Goal: Task Accomplishment & Management: Use online tool/utility

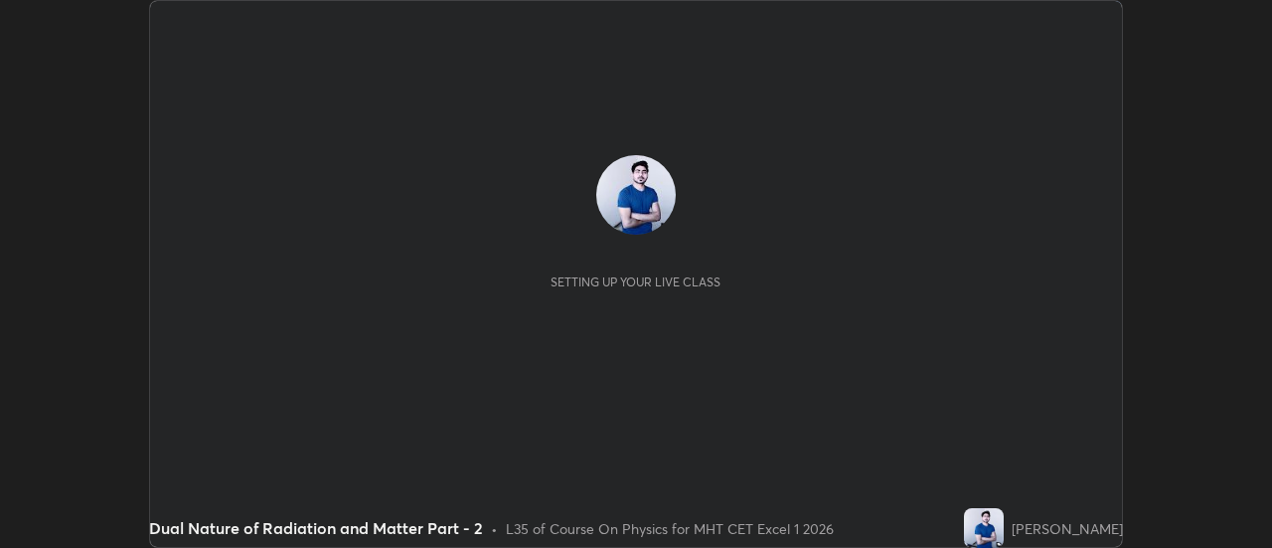
scroll to position [548, 1271]
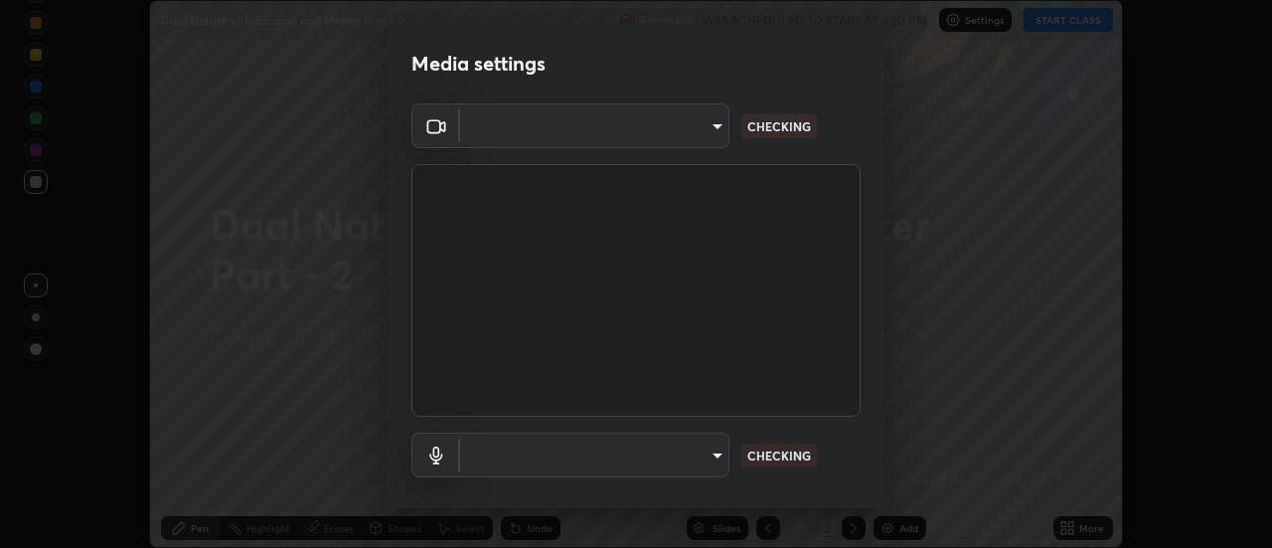
type input "4eebad9fb2b760257747d3faba0537f77ebfd590b97cb0ff6e10e17389be776b"
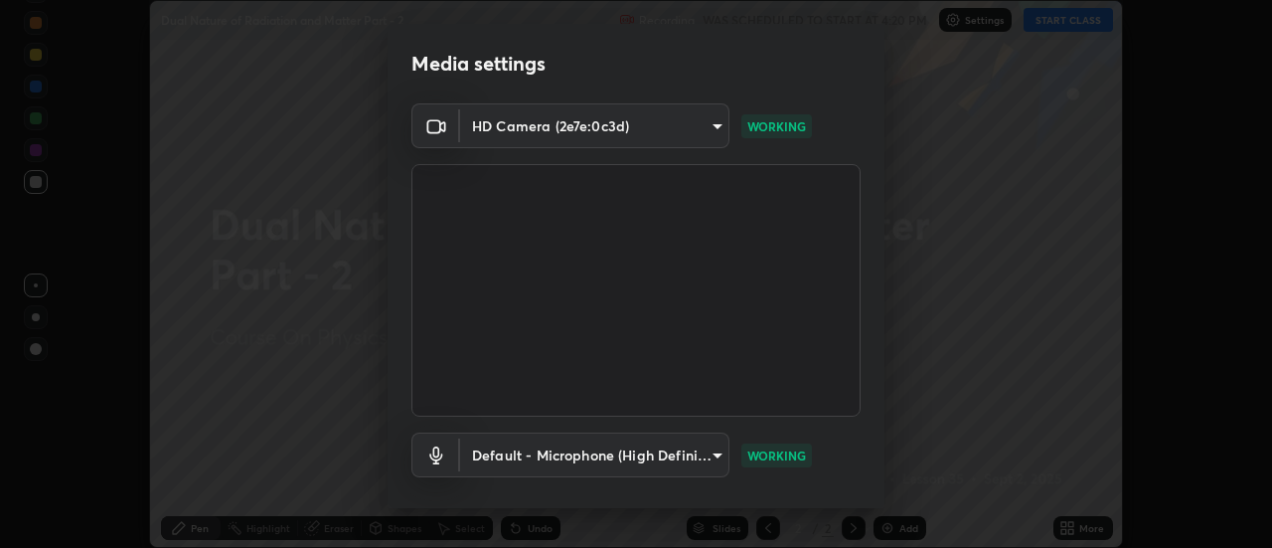
click at [705, 458] on body "Erase all Dual Nature of Radiation and Matter Part - 2 Recording WAS SCHEDULED …" at bounding box center [636, 274] width 1272 height 548
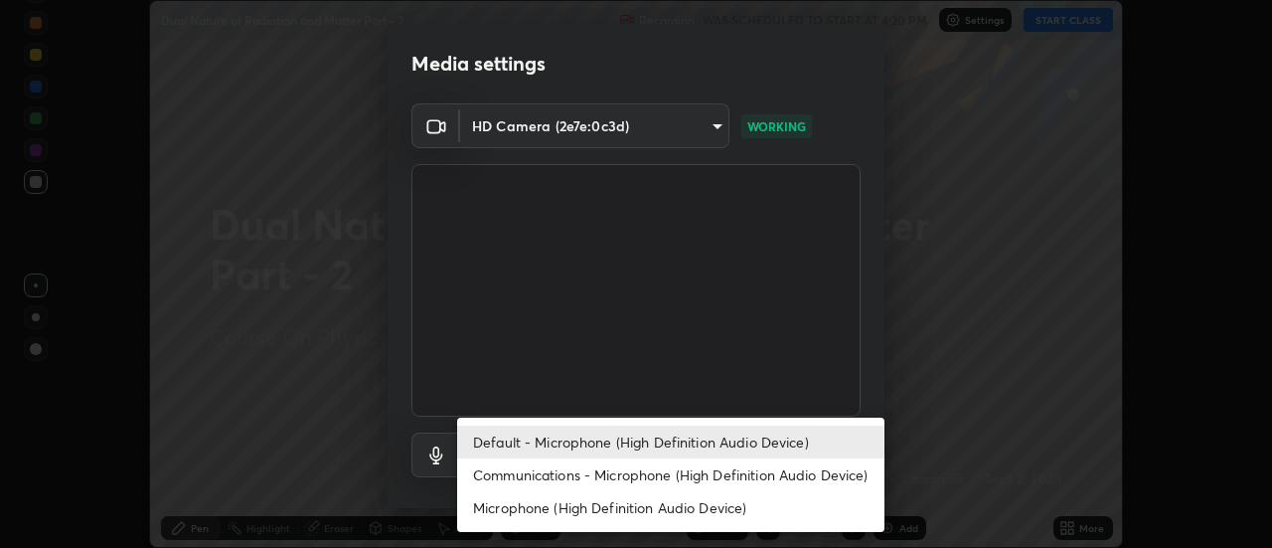
click at [647, 468] on li "Communications - Microphone (High Definition Audio Device)" at bounding box center [670, 474] width 427 height 33
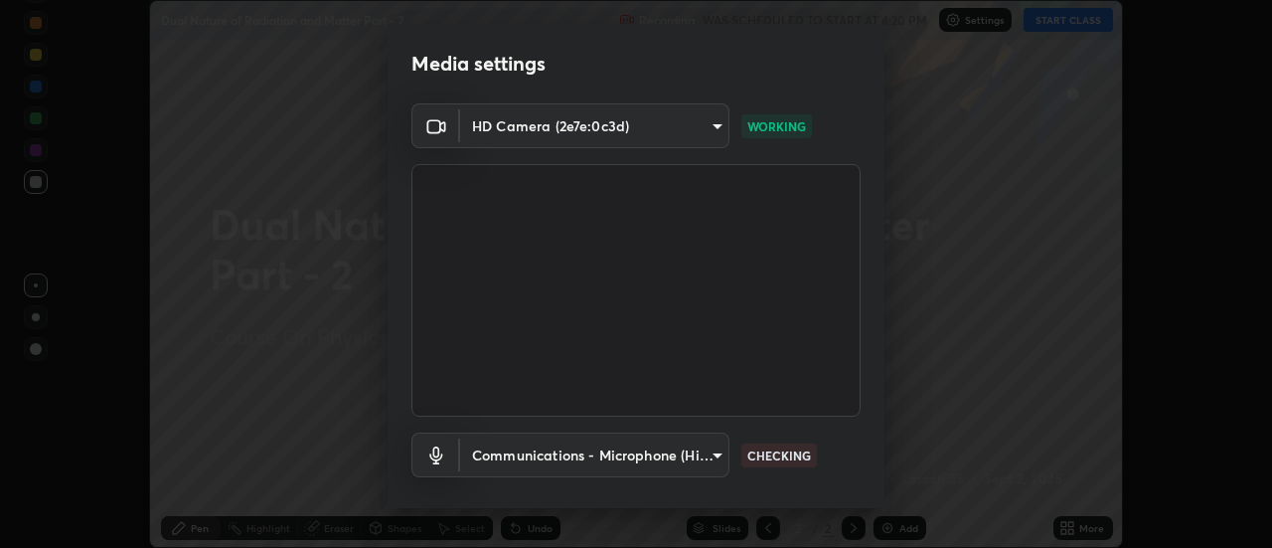
click at [716, 457] on body "Erase all Dual Nature of Radiation and Matter Part - 2 Recording WAS SCHEDULED …" at bounding box center [636, 274] width 1272 height 548
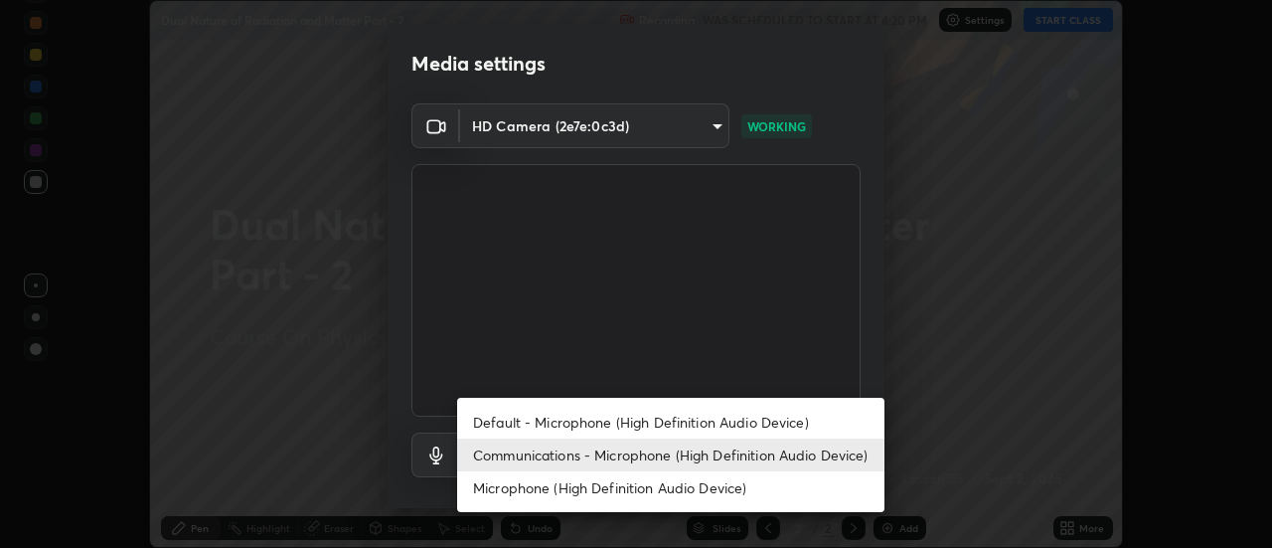
click at [693, 424] on li "Default - Microphone (High Definition Audio Device)" at bounding box center [670, 421] width 427 height 33
type input "default"
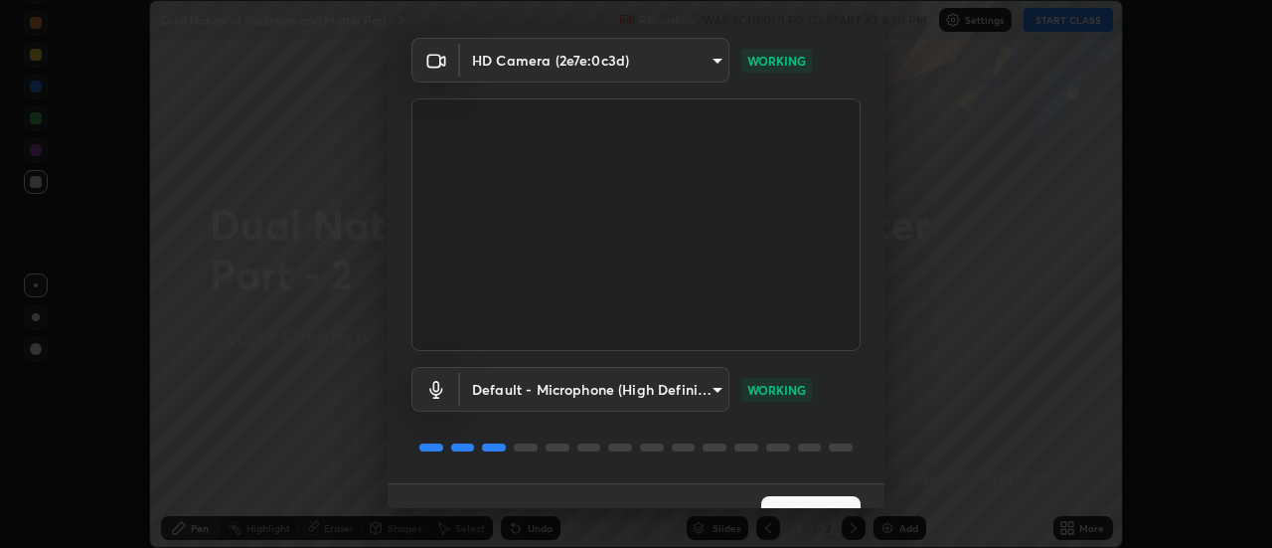
scroll to position [104, 0]
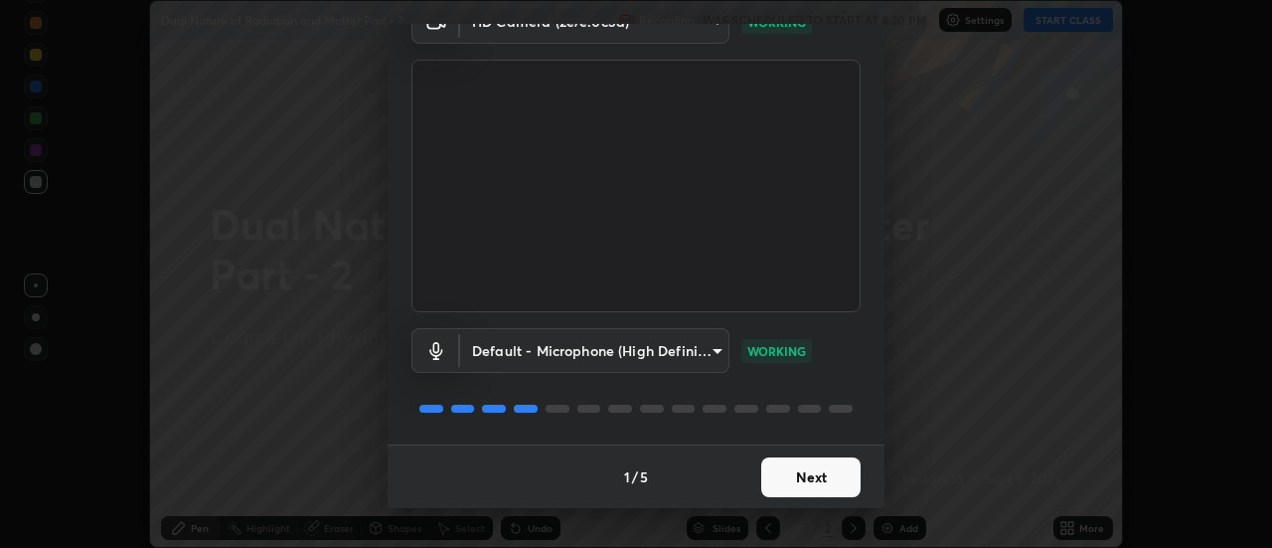
click at [802, 467] on button "Next" at bounding box center [810, 477] width 99 height 40
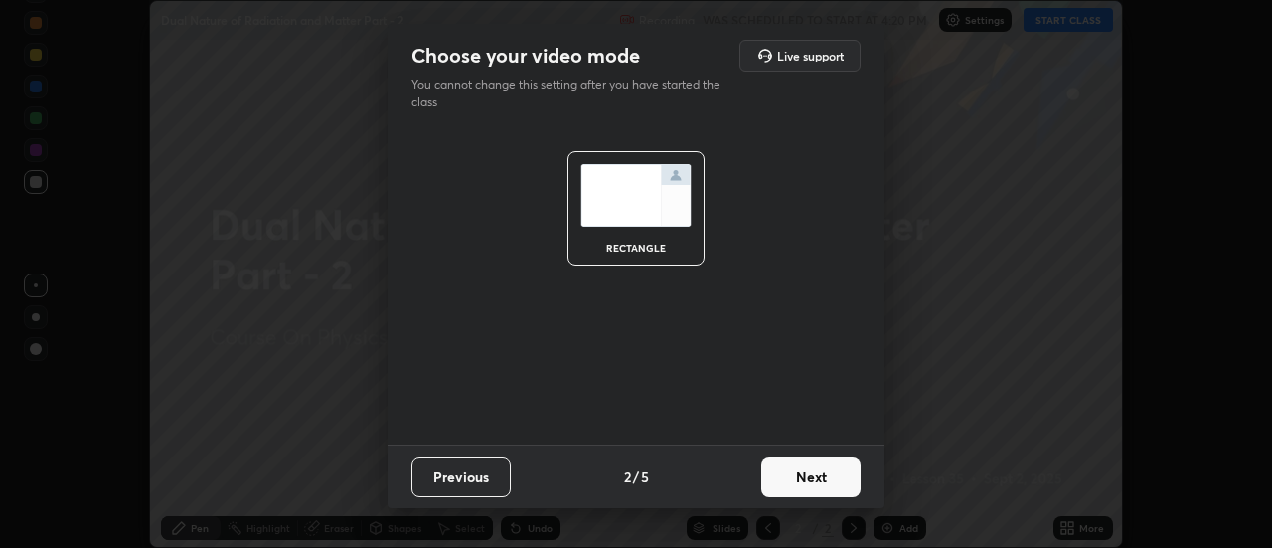
click at [808, 468] on button "Next" at bounding box center [810, 477] width 99 height 40
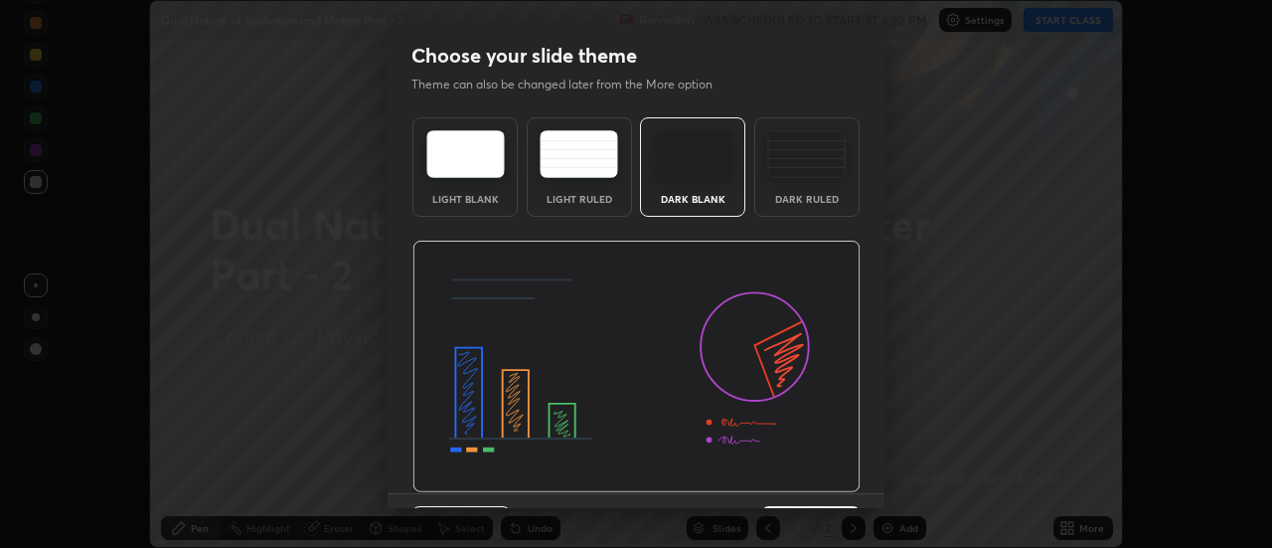
scroll to position [49, 0]
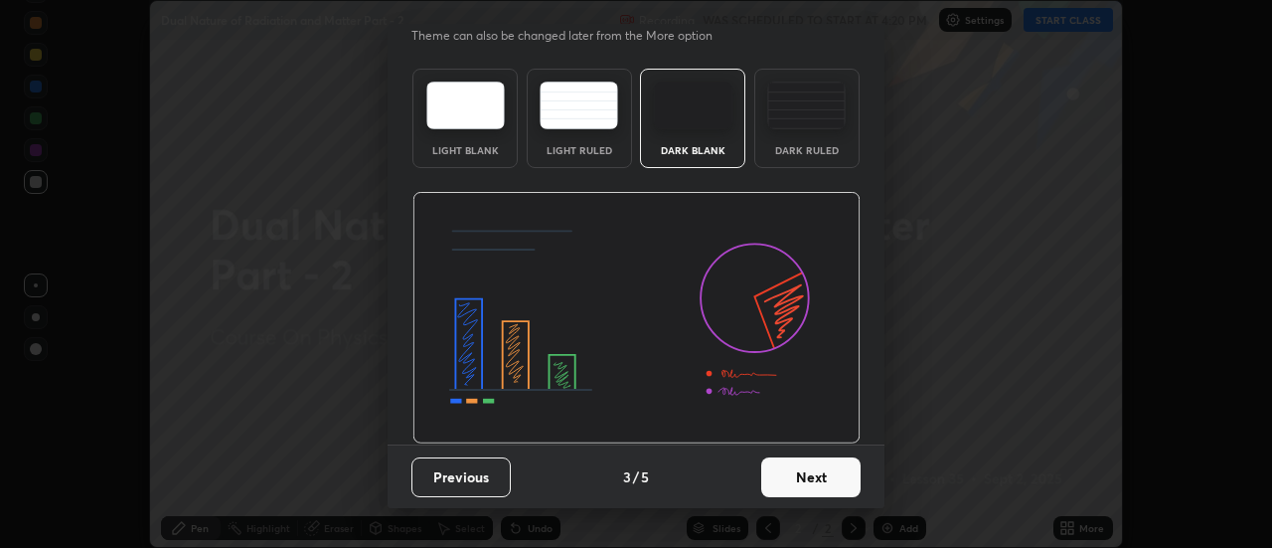
click at [795, 474] on button "Next" at bounding box center [810, 477] width 99 height 40
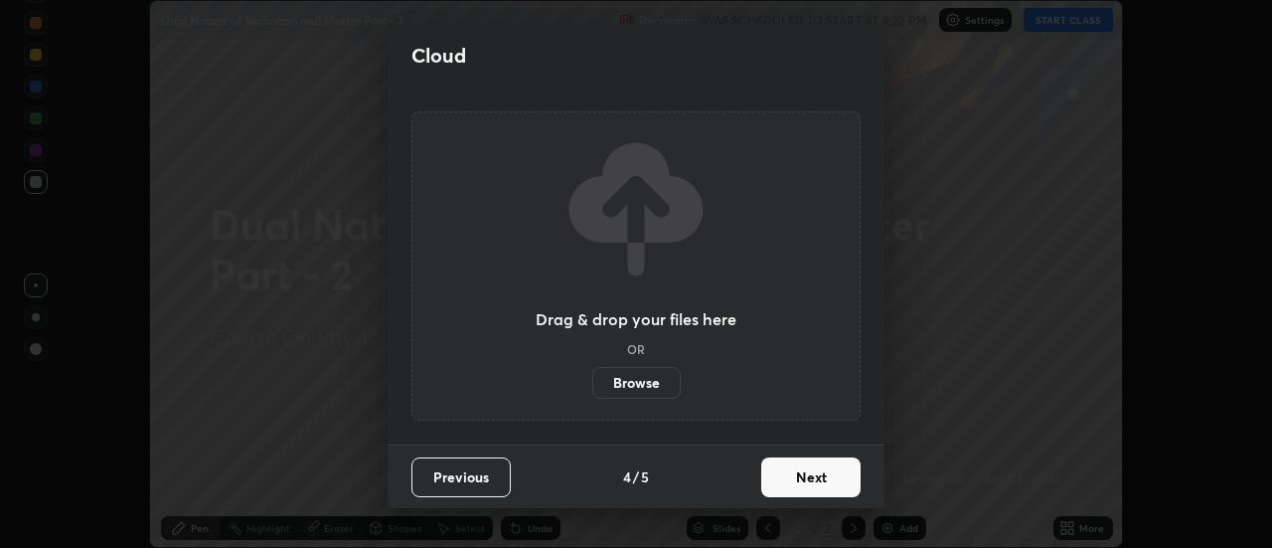
click at [814, 472] on button "Next" at bounding box center [810, 477] width 99 height 40
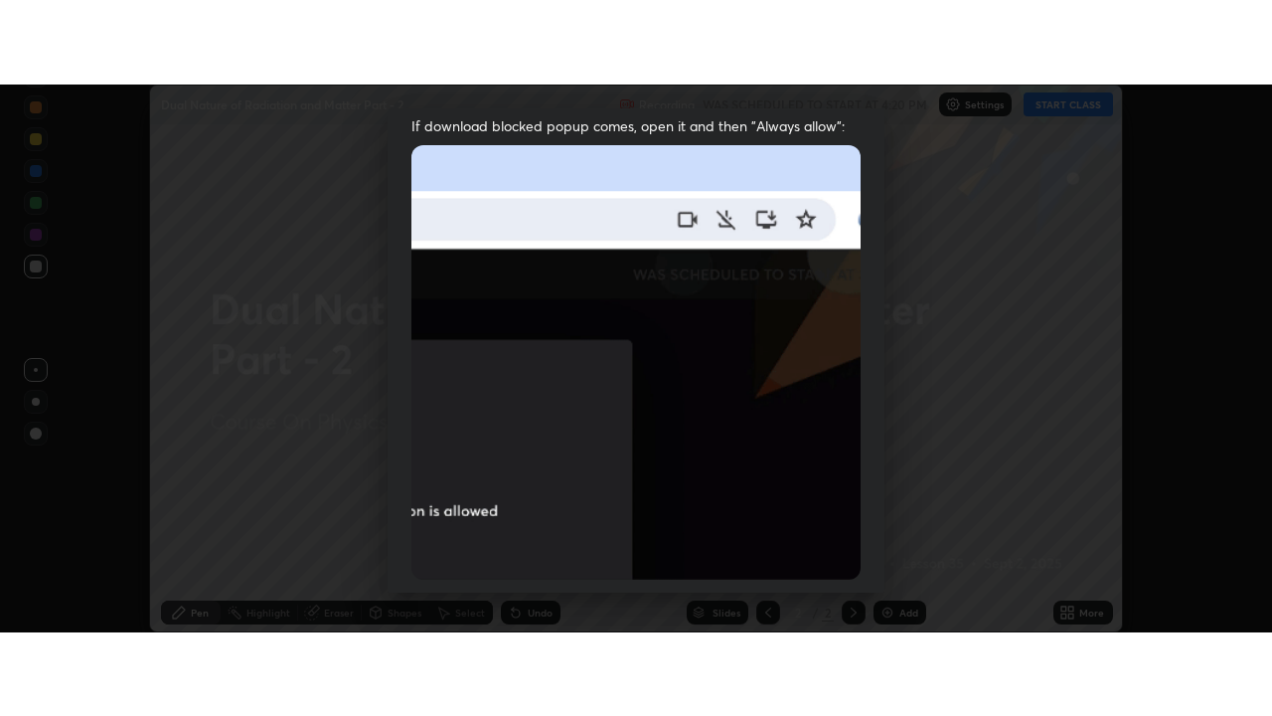
scroll to position [510, 0]
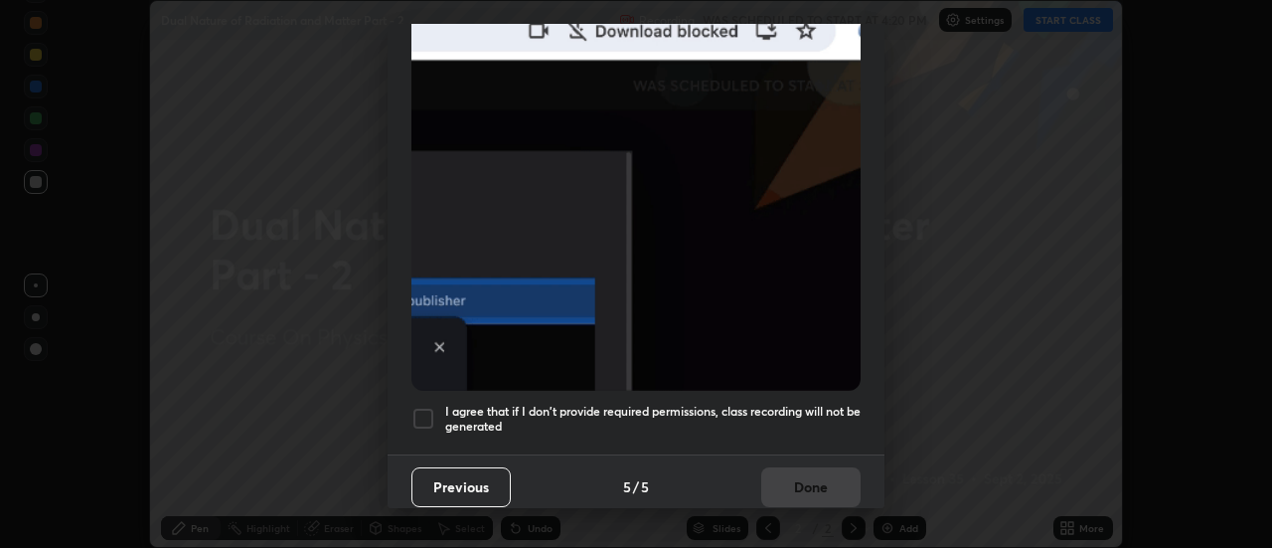
click at [427, 407] on div at bounding box center [423, 418] width 24 height 24
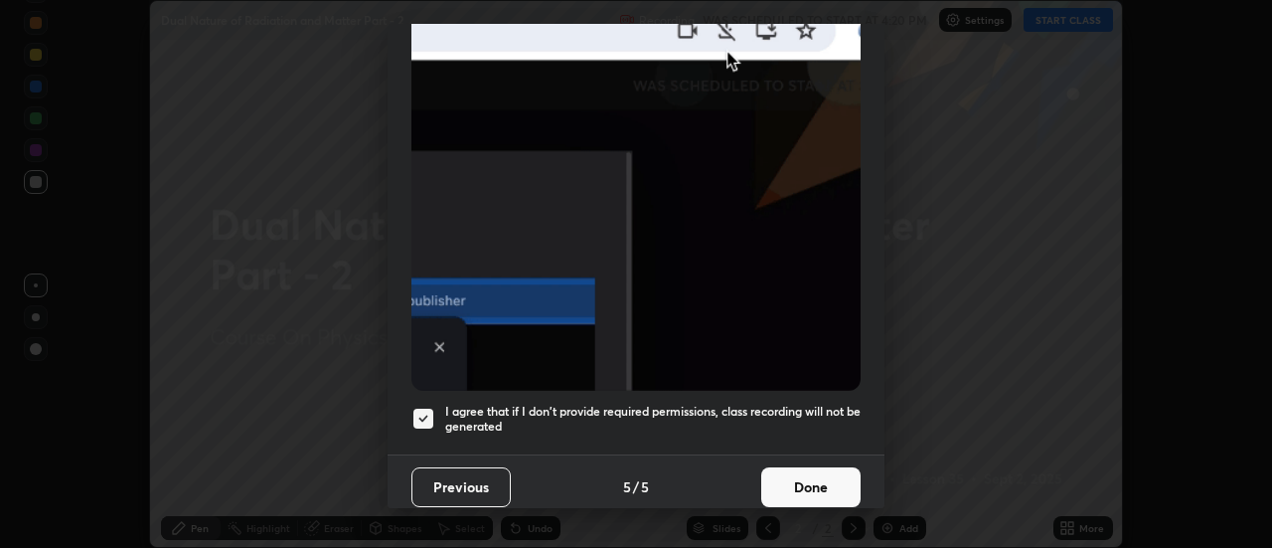
click at [802, 472] on button "Done" at bounding box center [810, 487] width 99 height 40
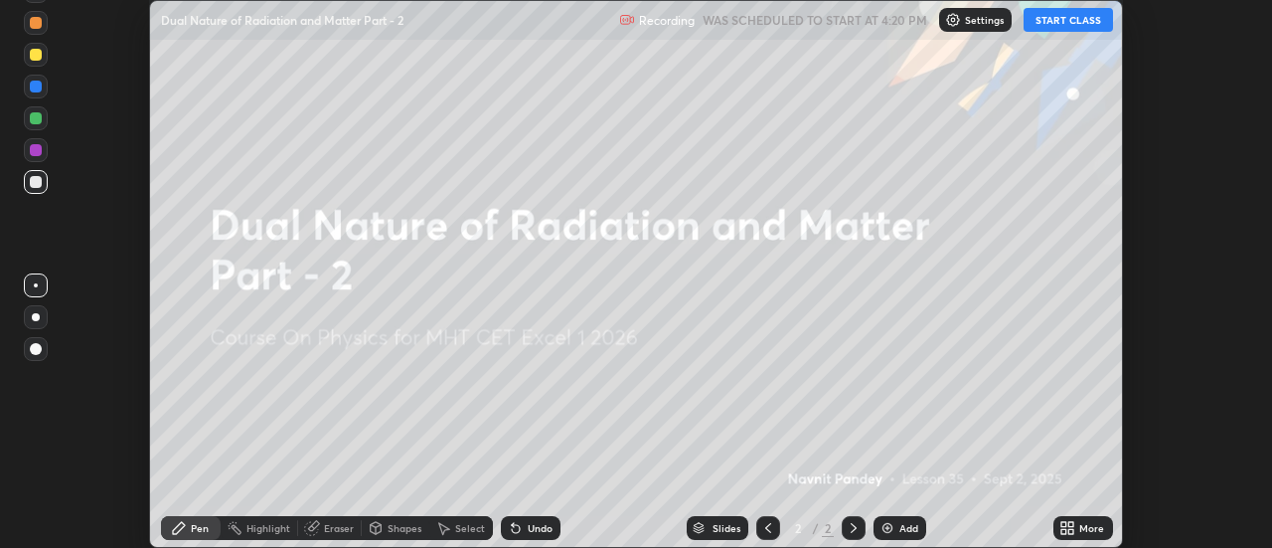
click at [1066, 529] on icon at bounding box center [1063, 531] width 5 height 5
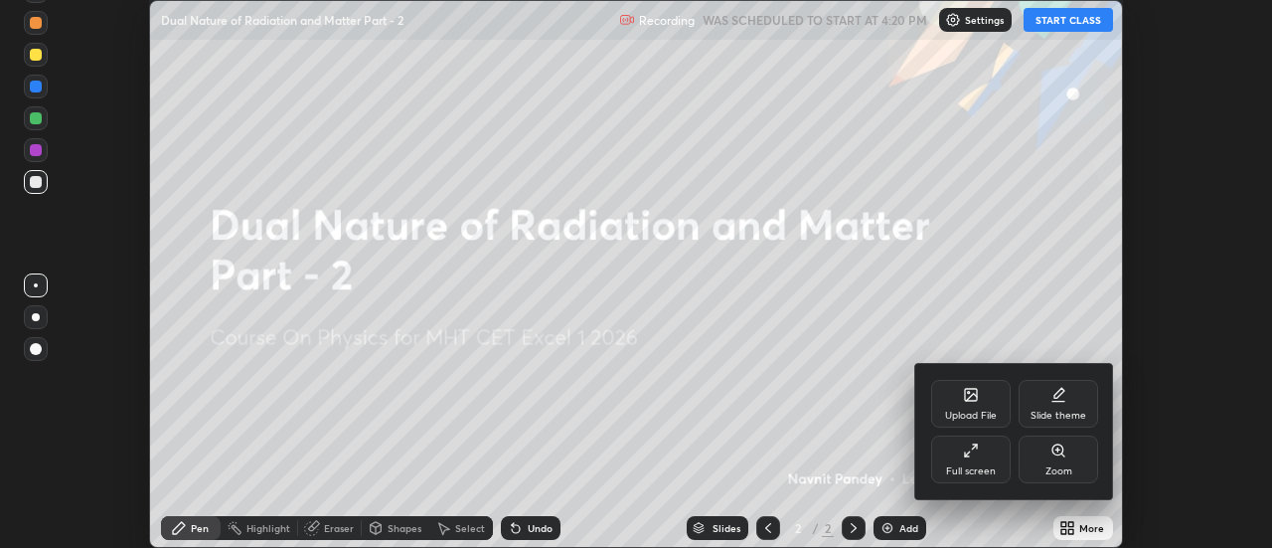
click at [989, 444] on div "Full screen" at bounding box center [971, 459] width 80 height 48
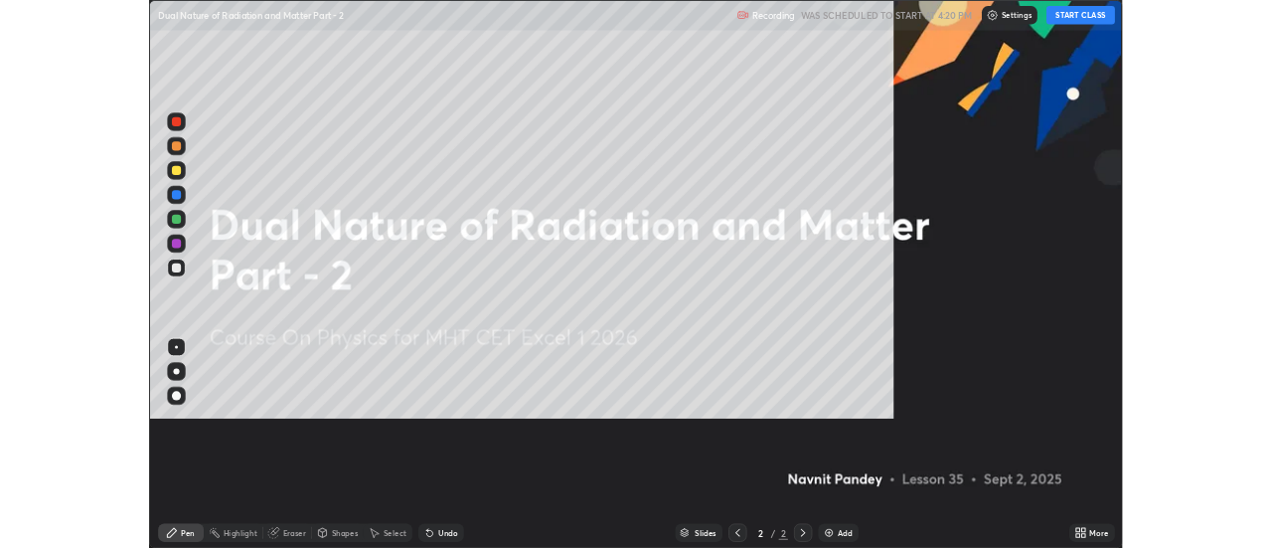
scroll to position [716, 1272]
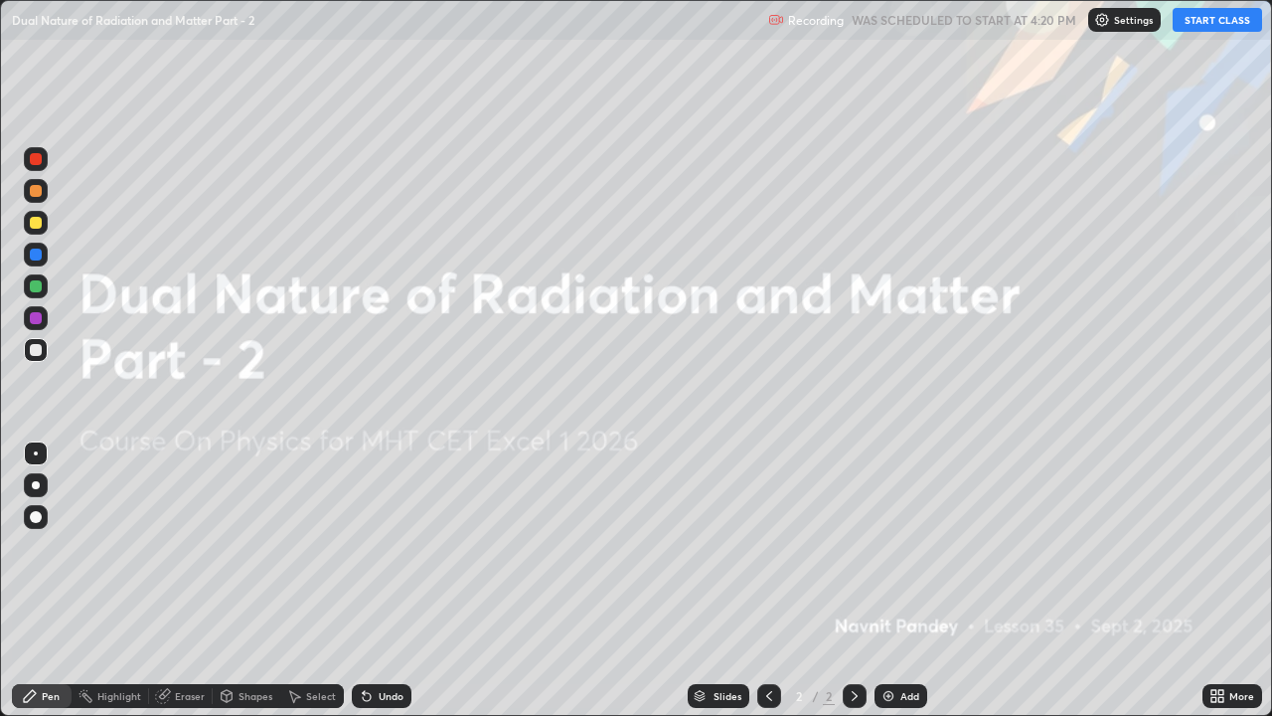
click at [1221, 25] on button "START CLASS" at bounding box center [1217, 20] width 89 height 24
click at [901, 547] on div "Add" at bounding box center [909, 696] width 19 height 10
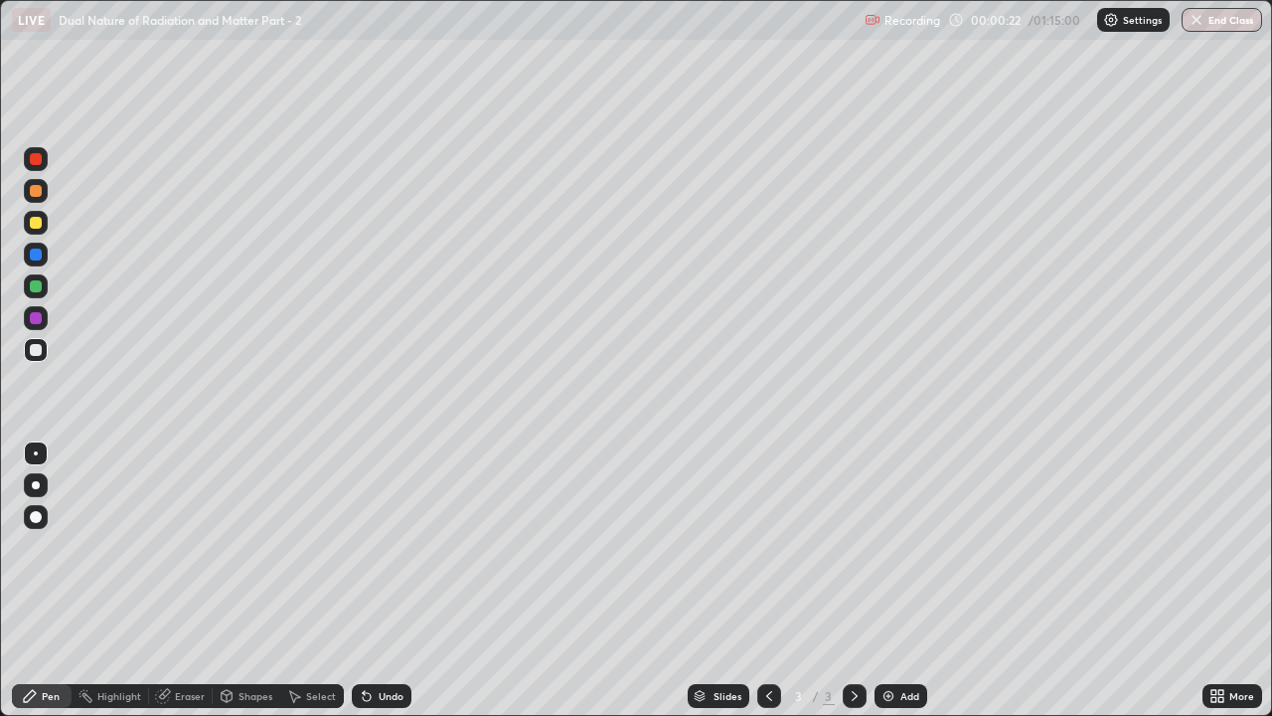
click at [39, 291] on div at bounding box center [36, 286] width 12 height 12
click at [36, 349] on div at bounding box center [36, 350] width 12 height 12
click at [36, 317] on div at bounding box center [36, 318] width 12 height 12
click at [33, 287] on div at bounding box center [36, 286] width 12 height 12
click at [37, 346] on div at bounding box center [36, 350] width 12 height 12
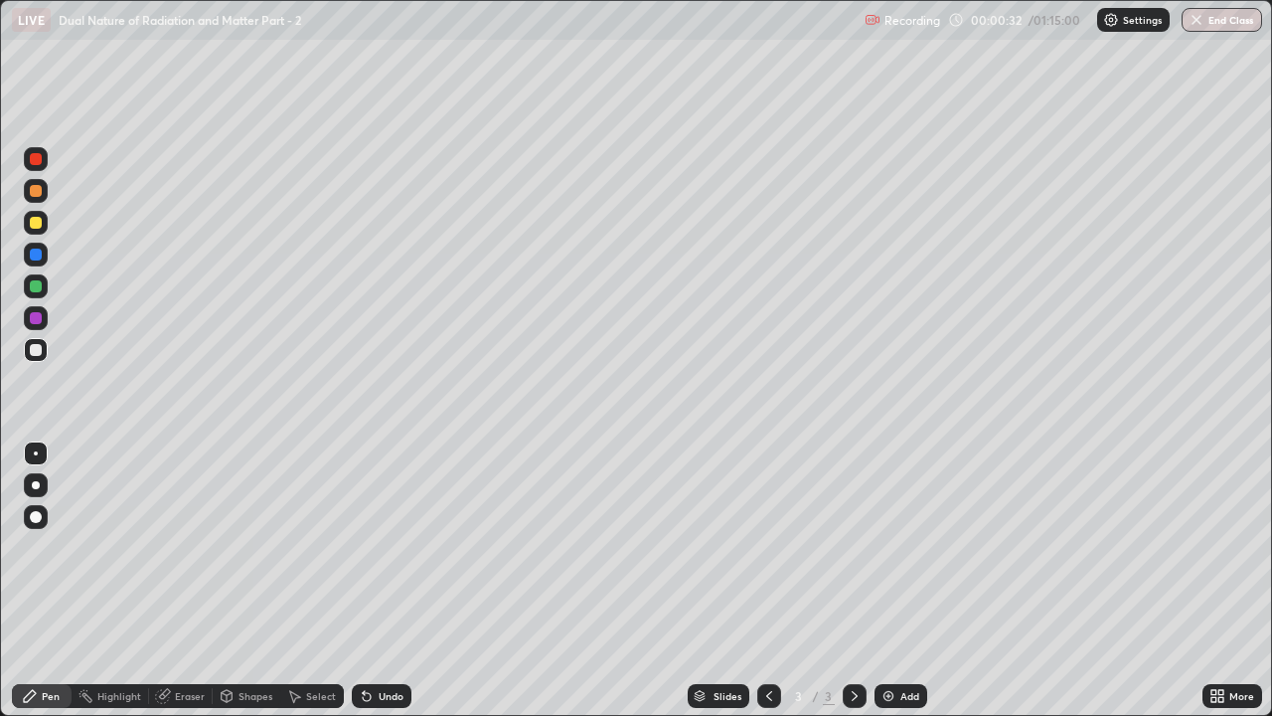
click at [37, 287] on div at bounding box center [36, 286] width 12 height 12
click at [34, 346] on div at bounding box center [36, 350] width 12 height 12
click at [36, 281] on div at bounding box center [36, 286] width 12 height 12
click at [36, 255] on div at bounding box center [36, 254] width 12 height 12
click at [35, 221] on div at bounding box center [36, 223] width 12 height 12
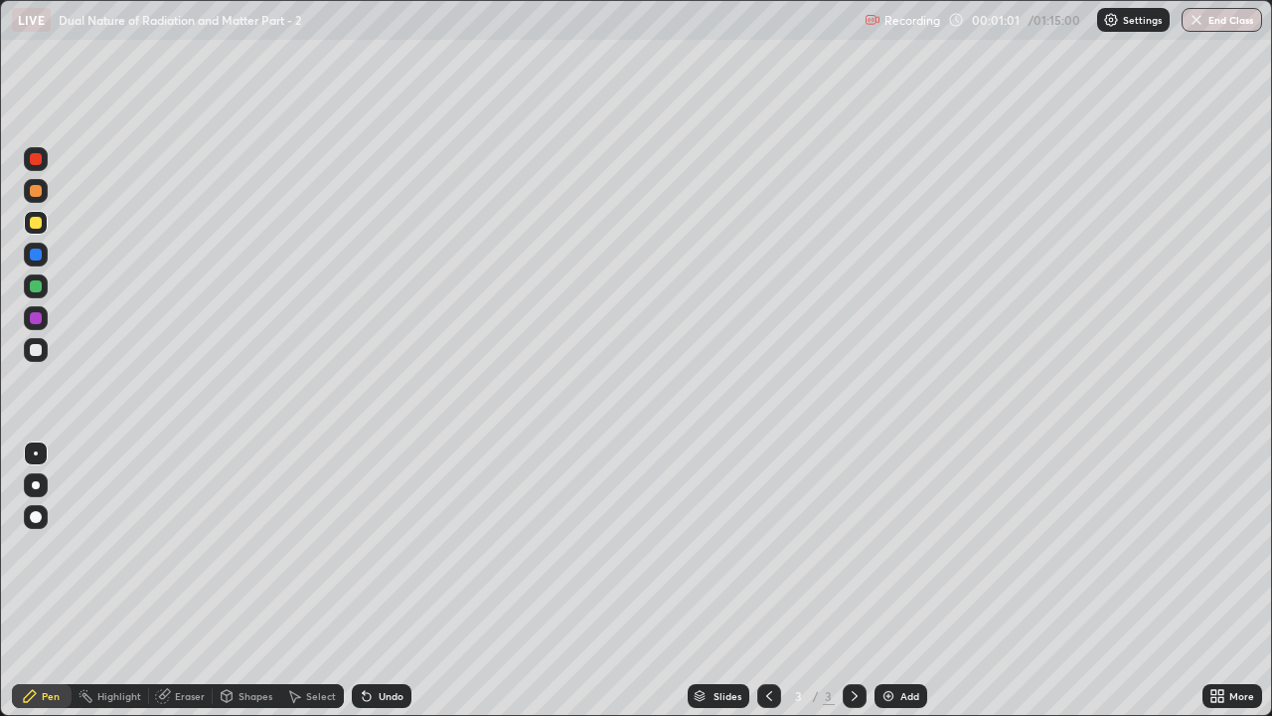
click at [36, 345] on div at bounding box center [36, 350] width 12 height 12
click at [40, 286] on div at bounding box center [36, 286] width 12 height 12
click at [39, 313] on div at bounding box center [36, 318] width 12 height 12
click at [43, 292] on div at bounding box center [36, 286] width 24 height 24
click at [363, 547] on icon at bounding box center [367, 697] width 8 height 8
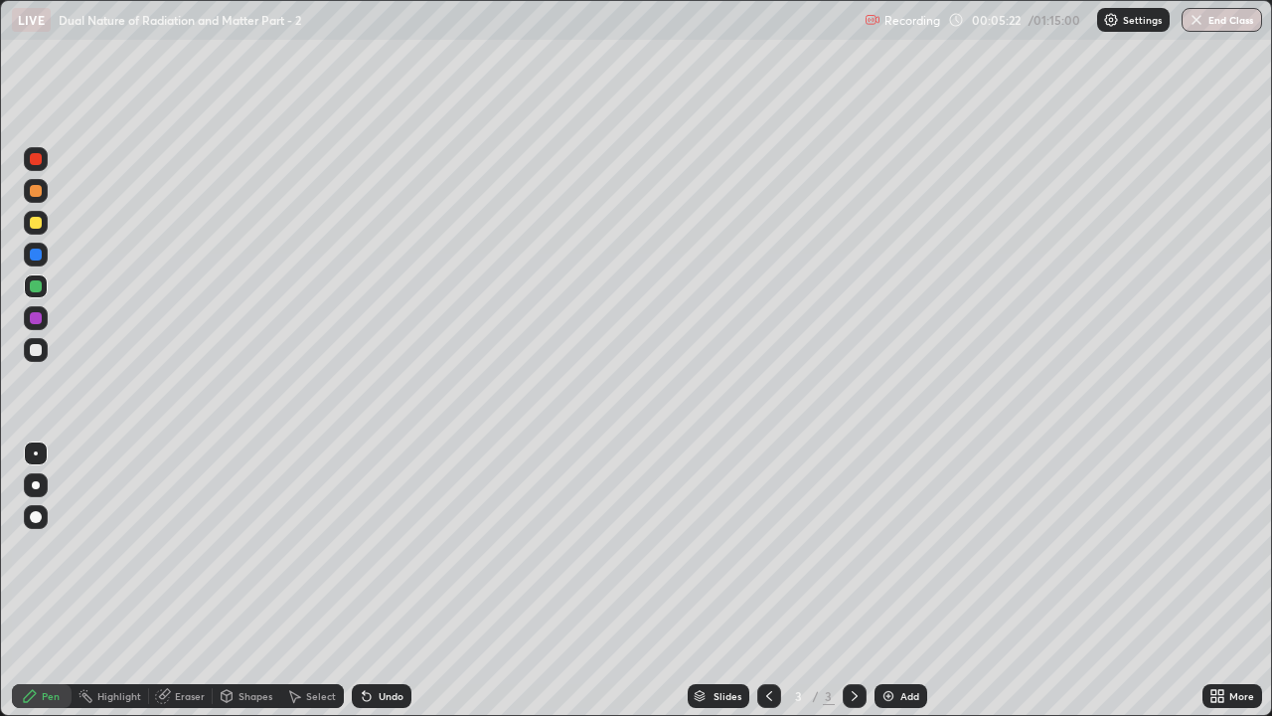
click at [38, 351] on div at bounding box center [36, 350] width 12 height 12
click at [889, 547] on img at bounding box center [889, 696] width 16 height 16
click at [36, 353] on div at bounding box center [36, 350] width 12 height 12
click at [364, 547] on icon at bounding box center [367, 697] width 8 height 8
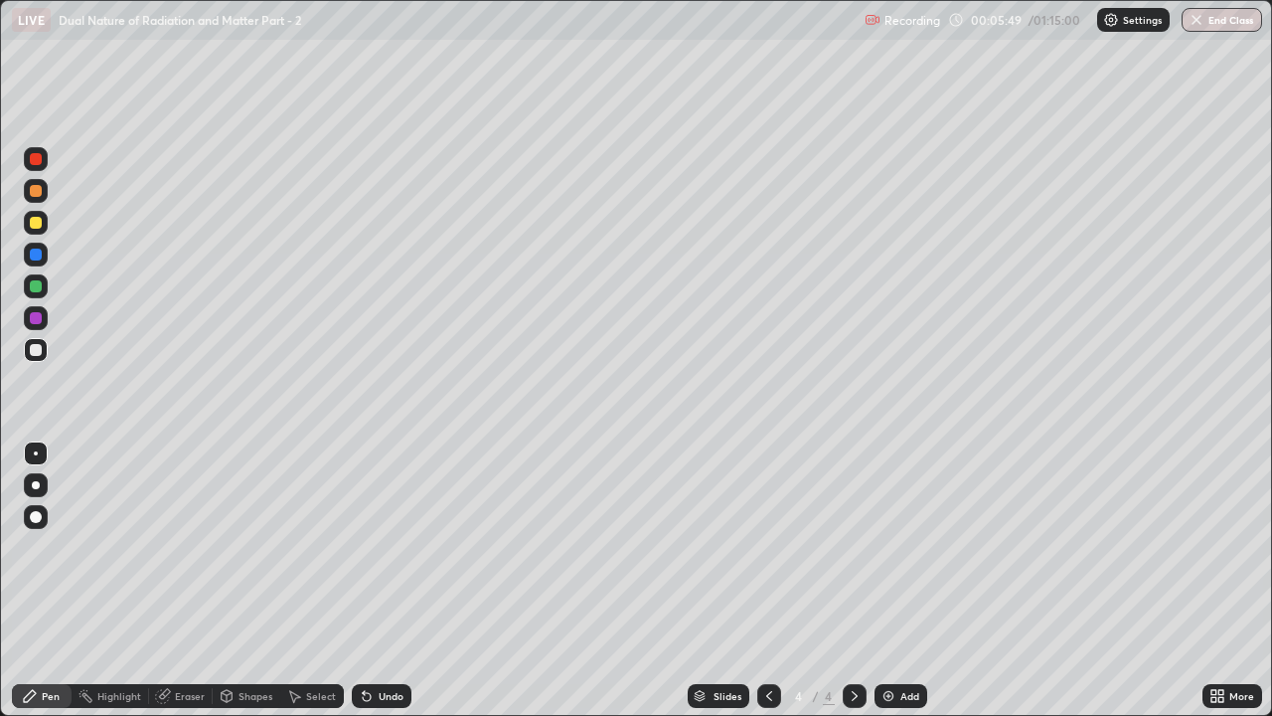
click at [363, 547] on icon at bounding box center [367, 697] width 8 height 8
click at [367, 547] on icon at bounding box center [367, 697] width 8 height 8
click at [768, 547] on icon at bounding box center [769, 696] width 16 height 16
click at [850, 547] on icon at bounding box center [855, 696] width 16 height 16
click at [379, 547] on div "Undo" at bounding box center [391, 696] width 25 height 10
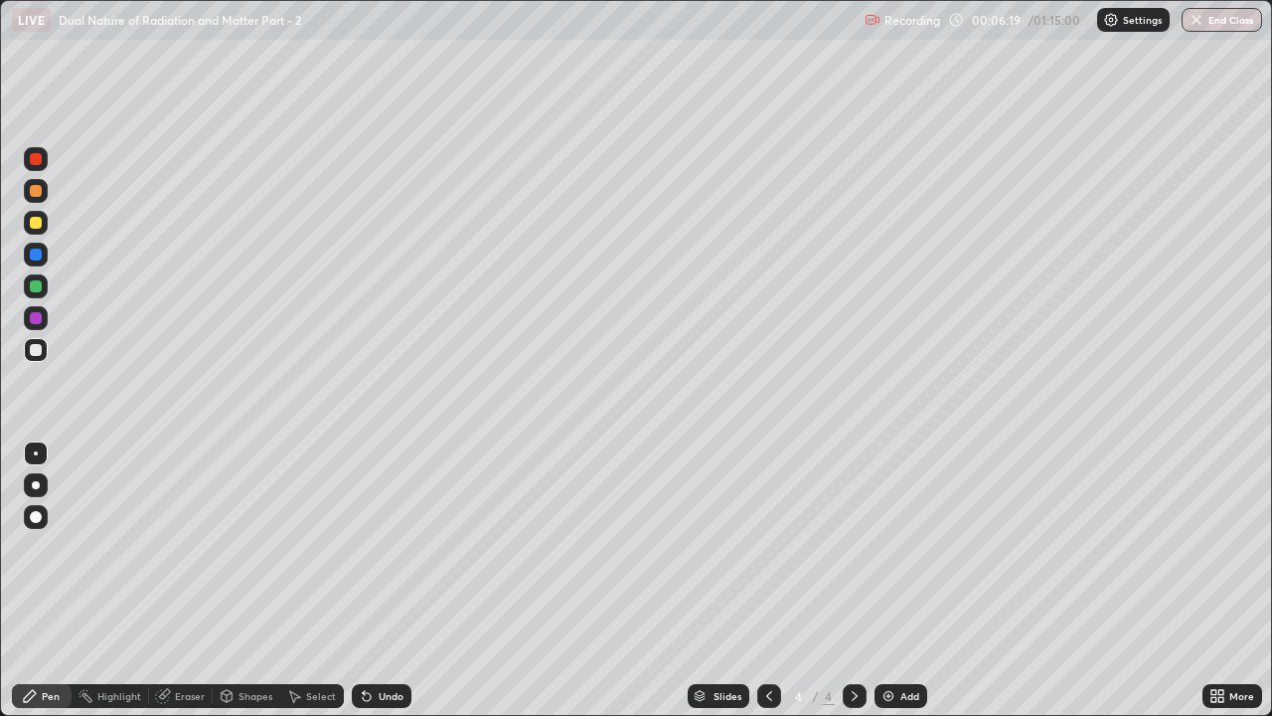
click at [40, 288] on div at bounding box center [36, 286] width 12 height 12
click at [375, 547] on div "Undo" at bounding box center [382, 696] width 60 height 24
click at [373, 547] on div "Undo" at bounding box center [382, 696] width 60 height 24
click at [375, 547] on div "Undo" at bounding box center [382, 696] width 60 height 24
click at [167, 547] on icon at bounding box center [162, 696] width 13 height 13
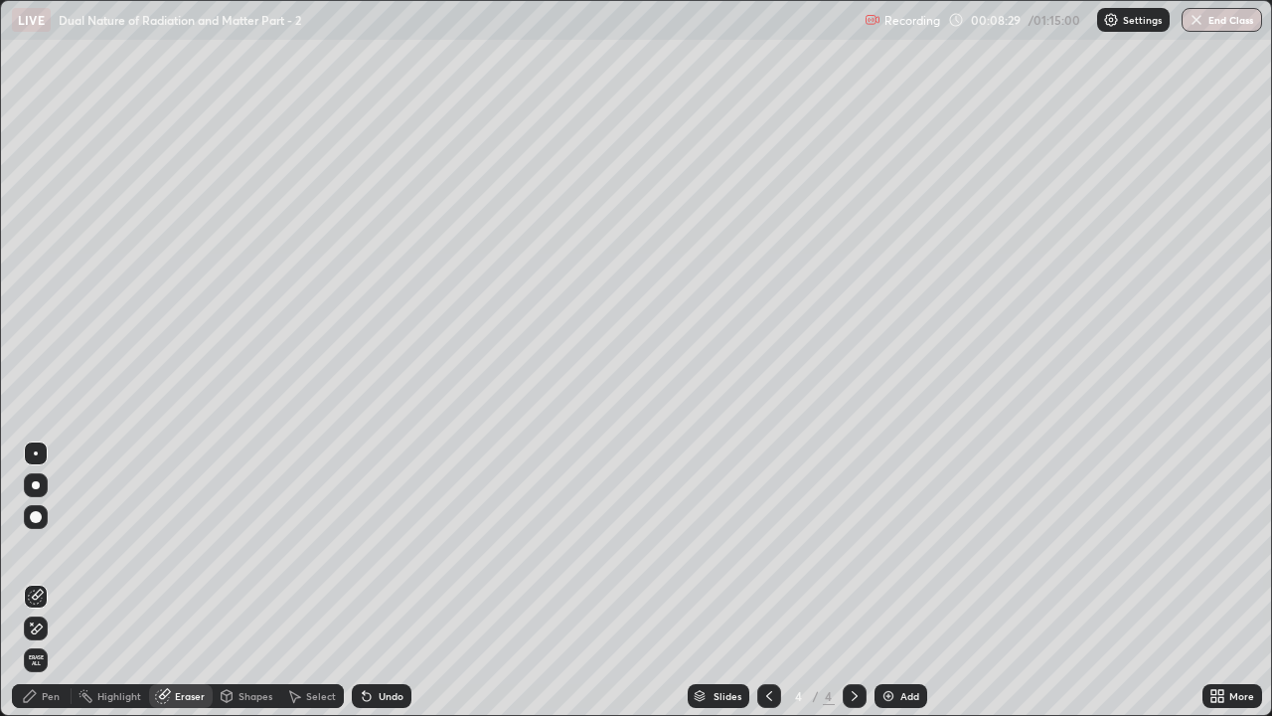
click at [52, 547] on div "Pen" at bounding box center [42, 696] width 60 height 24
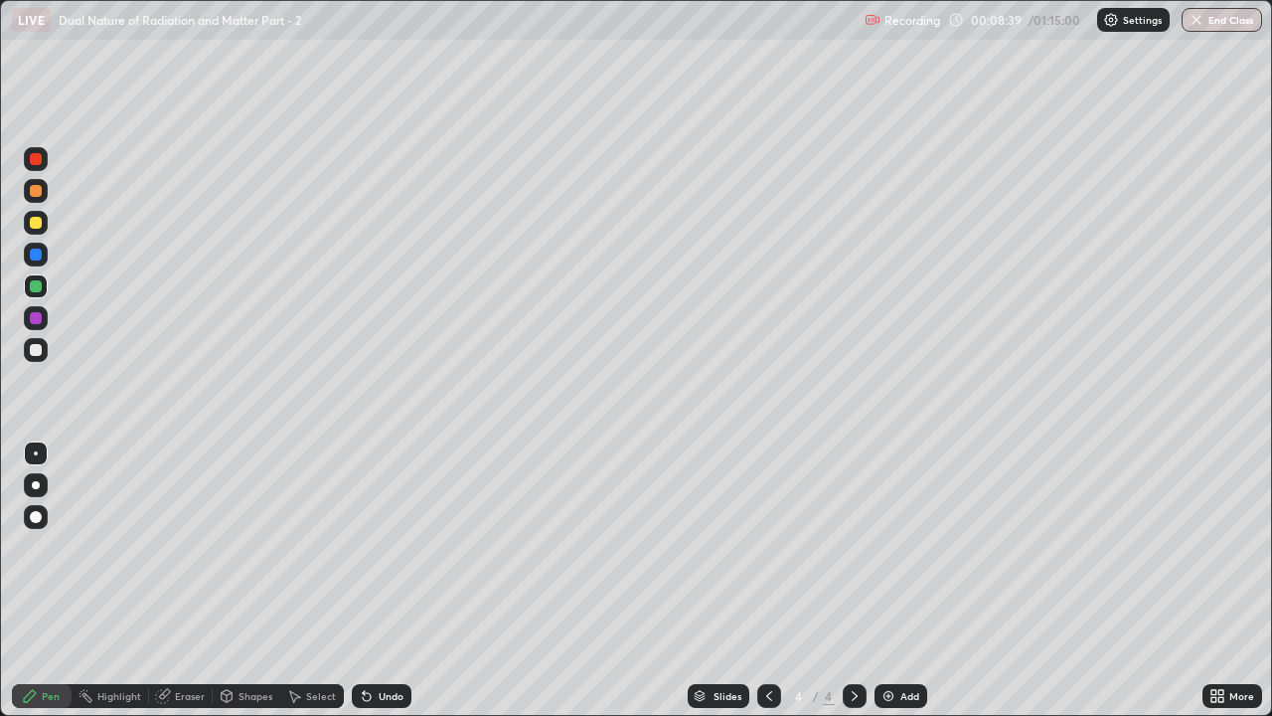
click at [767, 547] on icon at bounding box center [769, 696] width 16 height 16
click at [851, 547] on icon at bounding box center [855, 696] width 16 height 16
click at [46, 319] on div at bounding box center [36, 318] width 24 height 24
click at [853, 547] on icon at bounding box center [855, 696] width 16 height 16
click at [890, 547] on img at bounding box center [889, 696] width 16 height 16
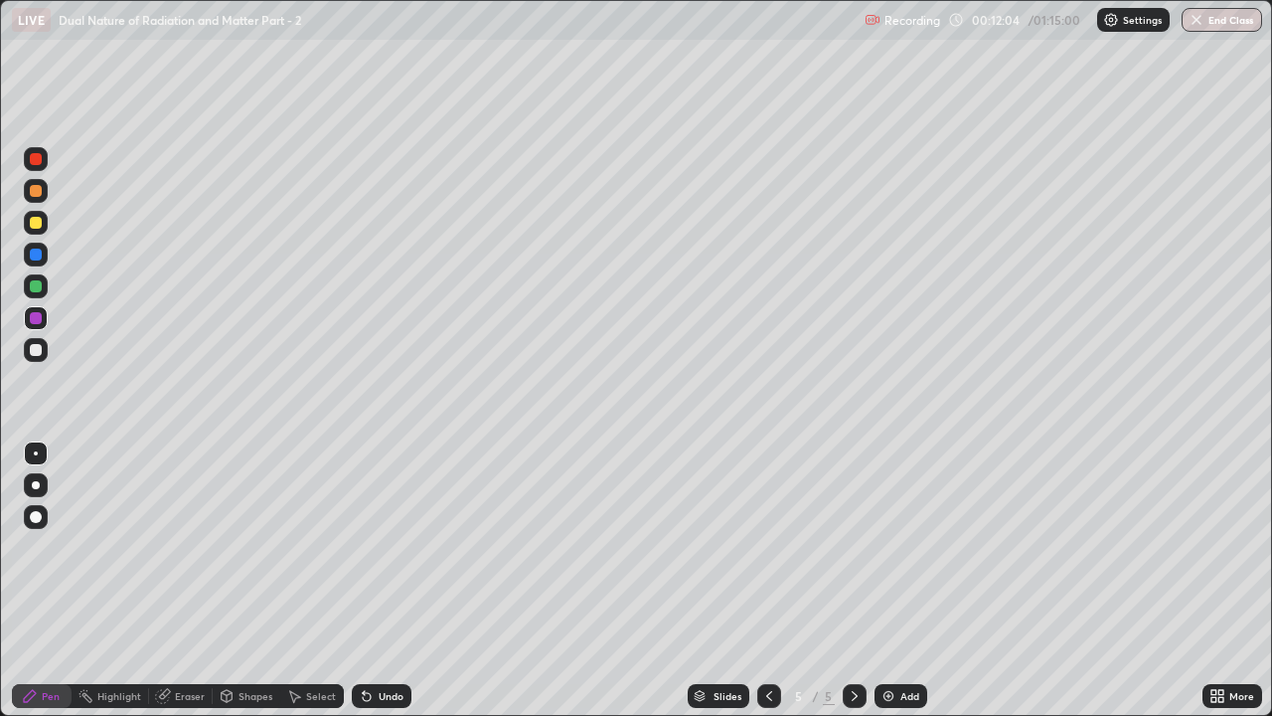
click at [35, 352] on div at bounding box center [36, 350] width 12 height 12
click at [374, 547] on div "Undo" at bounding box center [382, 696] width 60 height 24
click at [379, 547] on div "Undo" at bounding box center [391, 696] width 25 height 10
click at [41, 314] on div at bounding box center [36, 318] width 12 height 12
click at [34, 288] on div at bounding box center [36, 286] width 12 height 12
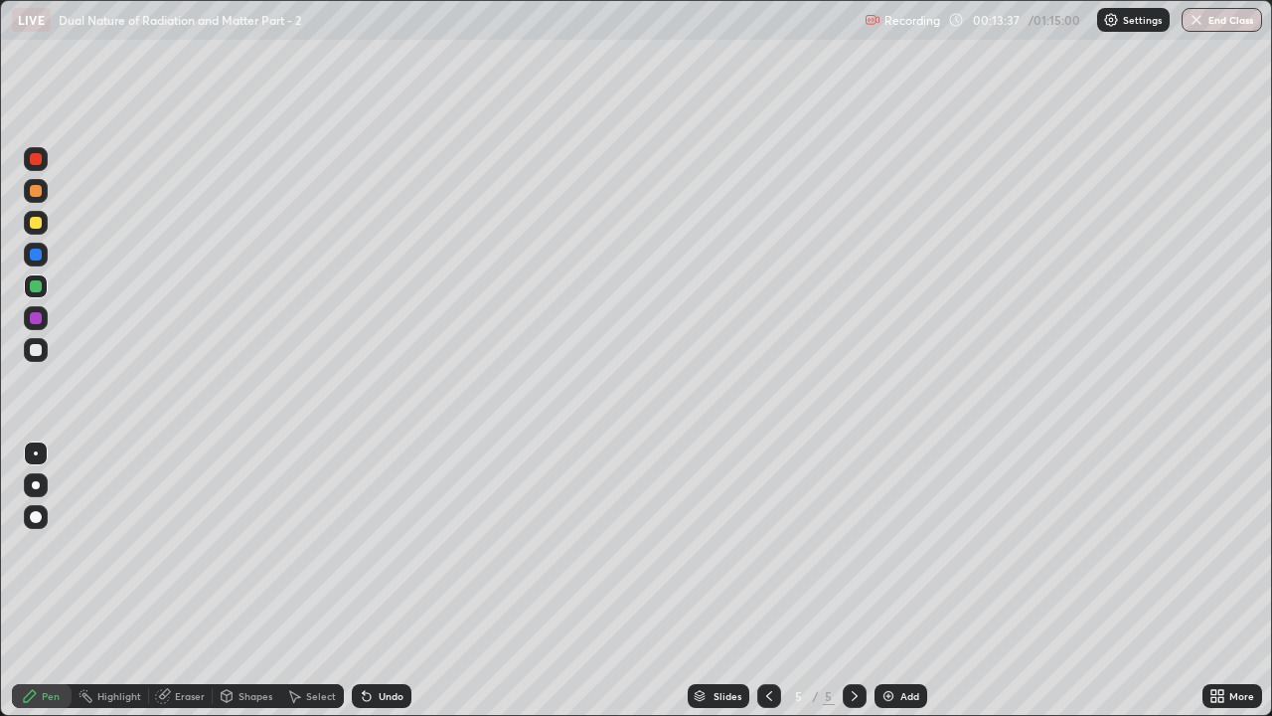
click at [389, 547] on div "Undo" at bounding box center [382, 696] width 60 height 24
click at [379, 547] on div "Undo" at bounding box center [391, 696] width 25 height 10
click at [388, 547] on div "Undo" at bounding box center [391, 696] width 25 height 10
click at [374, 547] on div "Undo" at bounding box center [382, 696] width 60 height 24
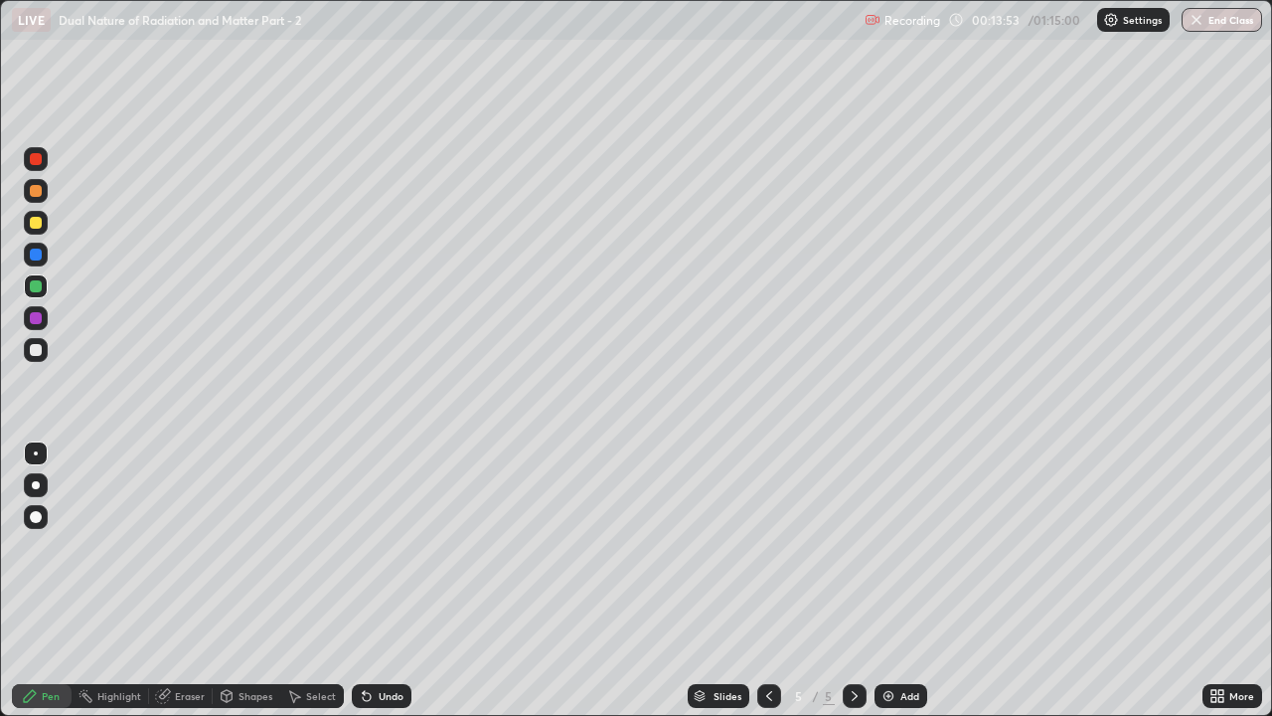
click at [374, 547] on div "Undo" at bounding box center [382, 696] width 60 height 24
click at [379, 547] on div "Undo" at bounding box center [391, 696] width 25 height 10
click at [375, 547] on div "Undo" at bounding box center [382, 696] width 60 height 24
click at [34, 346] on div at bounding box center [36, 350] width 12 height 12
click at [36, 290] on div at bounding box center [36, 286] width 12 height 12
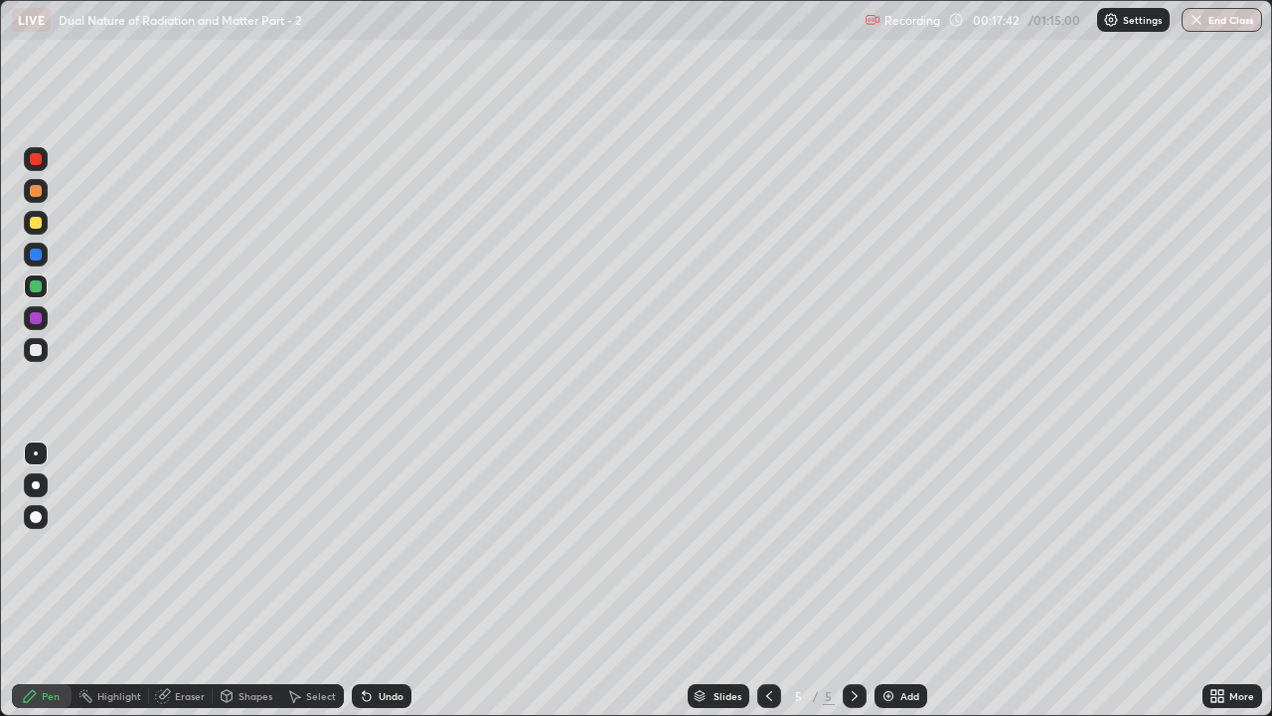
click at [887, 547] on img at bounding box center [889, 696] width 16 height 16
click at [36, 350] on div at bounding box center [36, 350] width 12 height 12
click at [34, 257] on div at bounding box center [36, 254] width 12 height 12
click at [35, 287] on div at bounding box center [36, 286] width 12 height 12
click at [38, 256] on div at bounding box center [36, 254] width 12 height 12
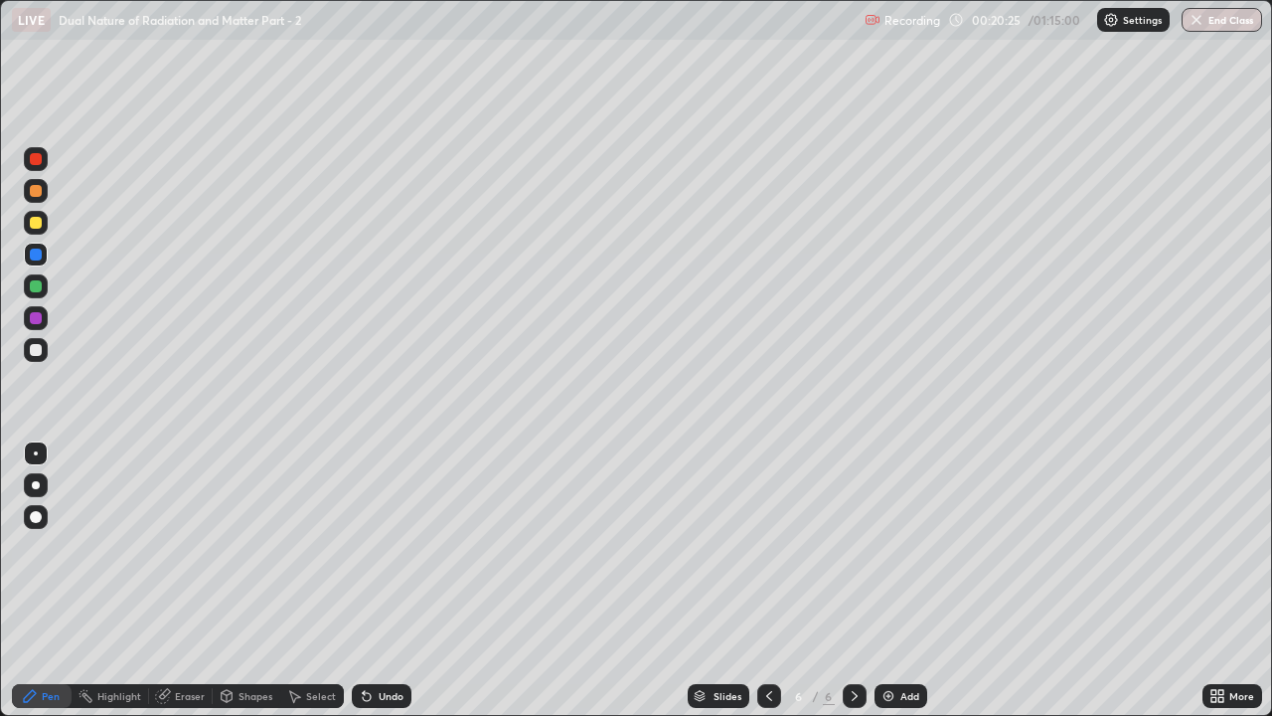
click at [767, 547] on icon at bounding box center [769, 696] width 16 height 16
click at [757, 547] on div at bounding box center [769, 696] width 24 height 24
click at [853, 547] on icon at bounding box center [855, 696] width 16 height 16
click at [847, 547] on icon at bounding box center [855, 696] width 16 height 16
click at [40, 348] on div at bounding box center [36, 350] width 12 height 12
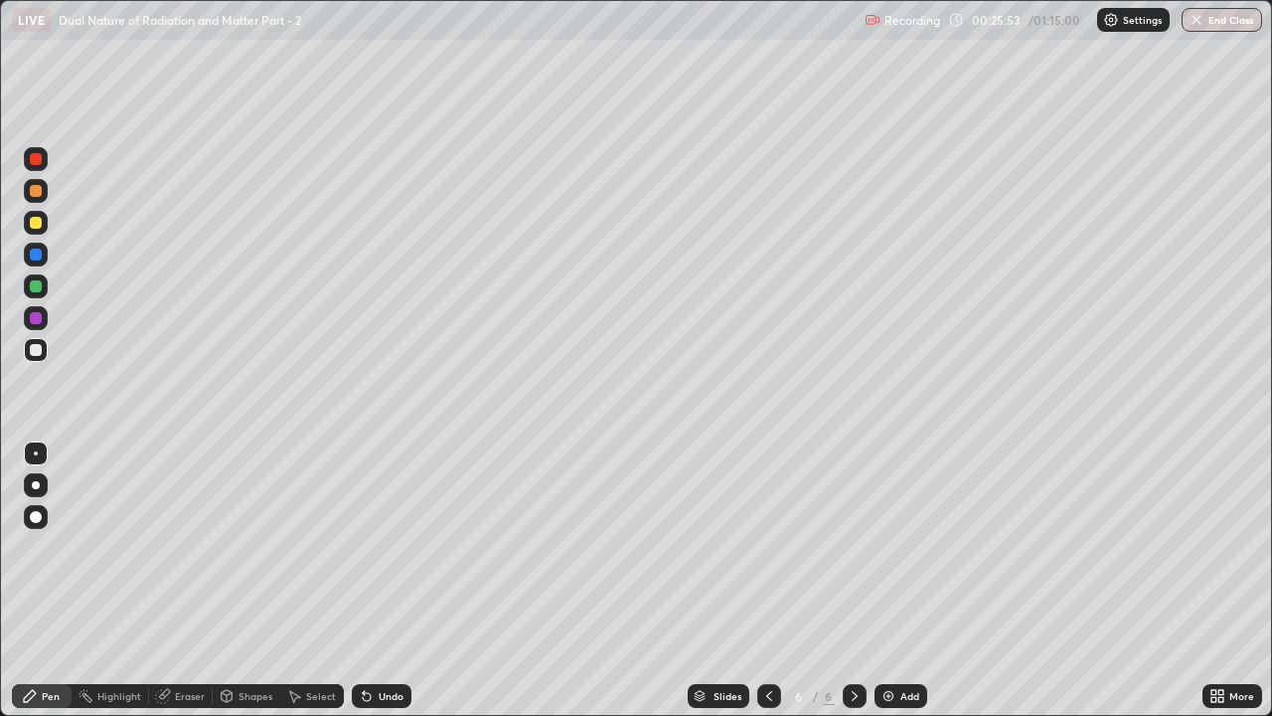
click at [36, 316] on div at bounding box center [36, 318] width 12 height 12
click at [363, 547] on icon at bounding box center [364, 692] width 2 height 2
click at [37, 287] on div at bounding box center [36, 286] width 12 height 12
click at [35, 321] on div at bounding box center [36, 318] width 12 height 12
click at [371, 547] on icon at bounding box center [367, 696] width 16 height 16
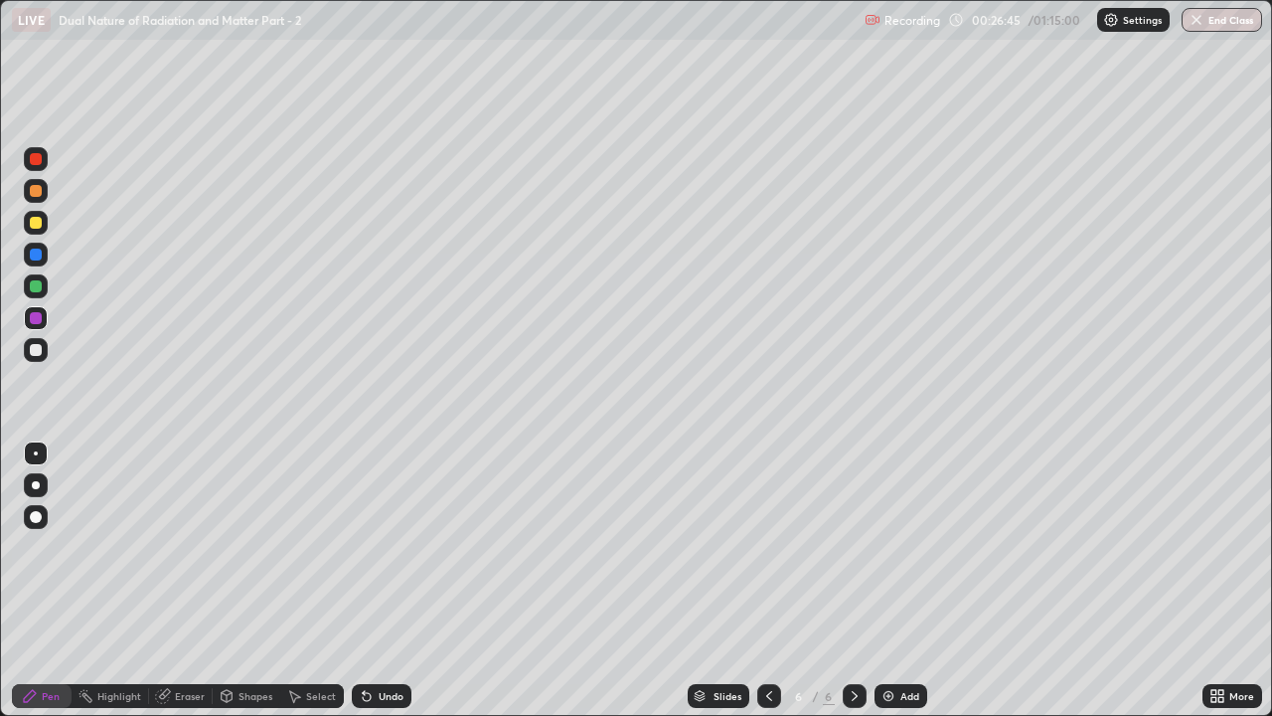
click at [371, 547] on icon at bounding box center [367, 696] width 16 height 16
click at [376, 547] on div "Undo" at bounding box center [382, 696] width 60 height 24
click at [368, 547] on icon at bounding box center [367, 696] width 16 height 16
click at [34, 349] on div at bounding box center [36, 350] width 12 height 12
click at [39, 319] on div at bounding box center [36, 318] width 12 height 12
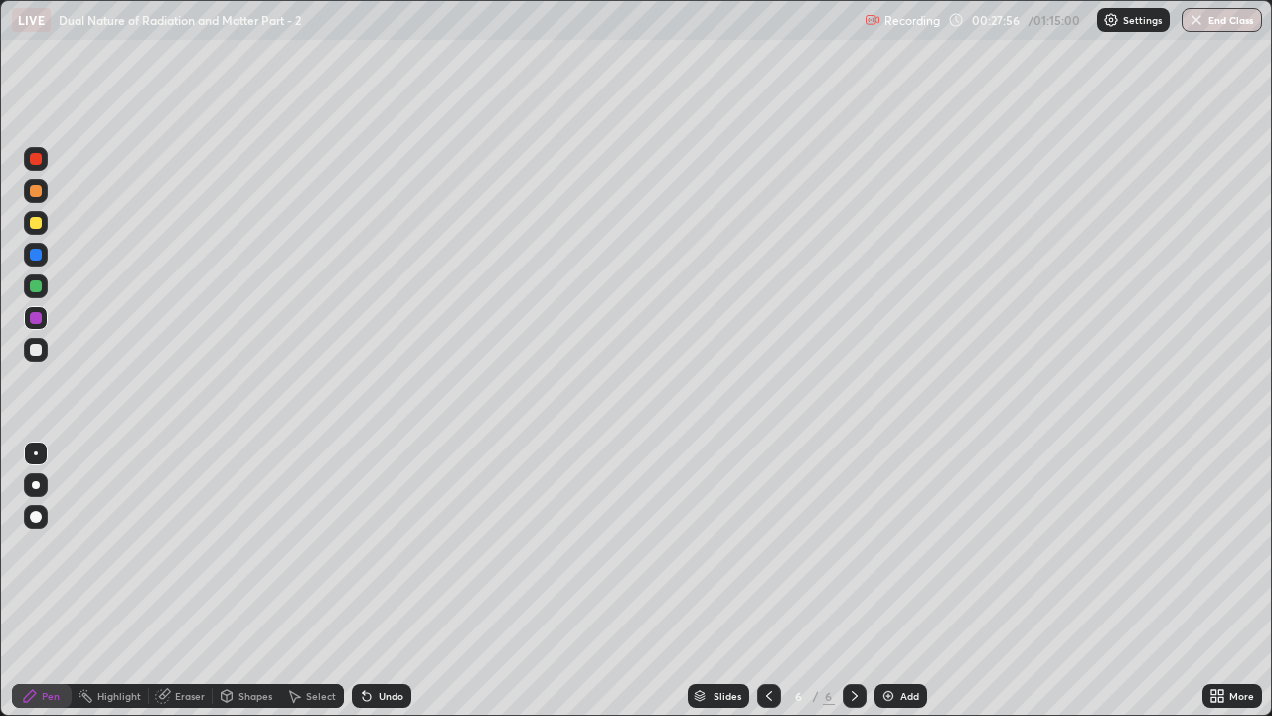
click at [36, 255] on div at bounding box center [36, 254] width 12 height 12
click at [387, 547] on div "Undo" at bounding box center [382, 696] width 60 height 24
click at [375, 547] on div "Undo" at bounding box center [382, 696] width 60 height 24
click at [379, 547] on div "Undo" at bounding box center [391, 696] width 25 height 10
click at [891, 547] on img at bounding box center [889, 696] width 16 height 16
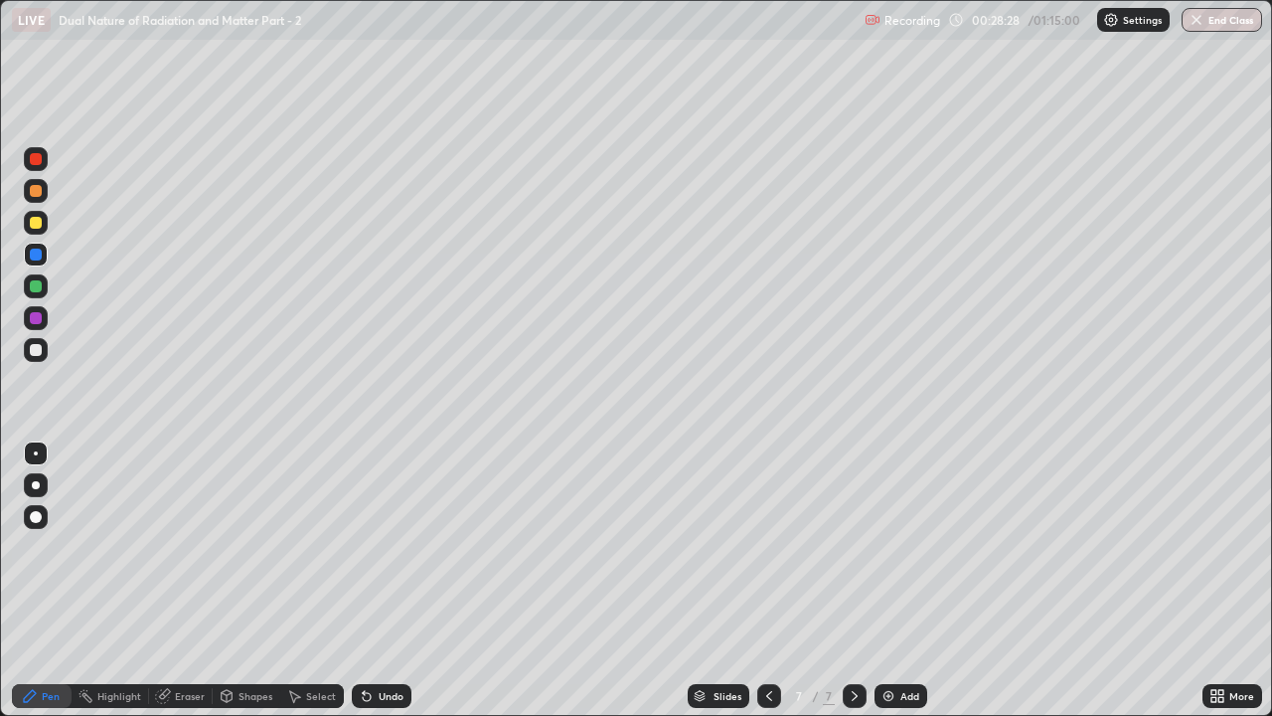
click at [766, 547] on icon at bounding box center [769, 696] width 16 height 16
click at [853, 547] on icon at bounding box center [855, 696] width 16 height 16
click at [757, 547] on div at bounding box center [769, 696] width 24 height 24
click at [855, 547] on icon at bounding box center [855, 696] width 16 height 16
click at [372, 547] on div "Undo" at bounding box center [382, 696] width 60 height 24
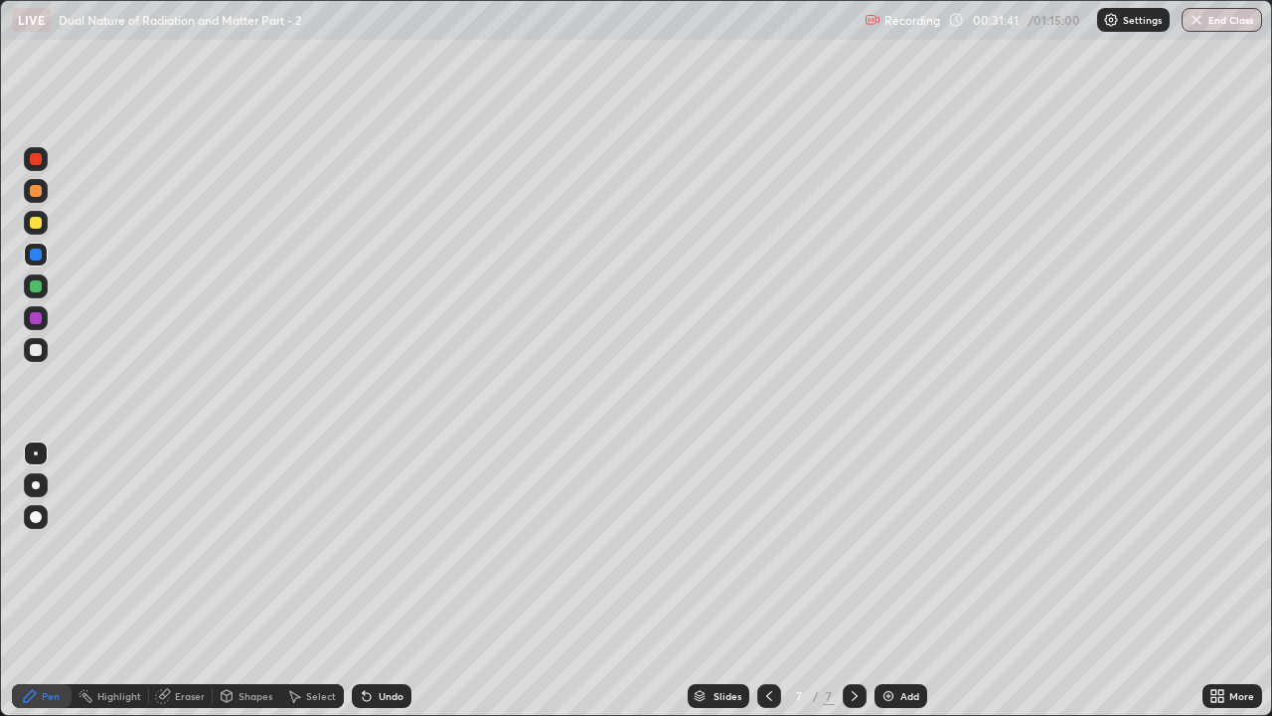
click at [372, 547] on div "Undo" at bounding box center [382, 696] width 60 height 24
click at [368, 547] on div "Undo" at bounding box center [382, 696] width 60 height 24
click at [368, 547] on icon at bounding box center [367, 696] width 16 height 16
click at [372, 547] on div "Undo" at bounding box center [382, 696] width 60 height 24
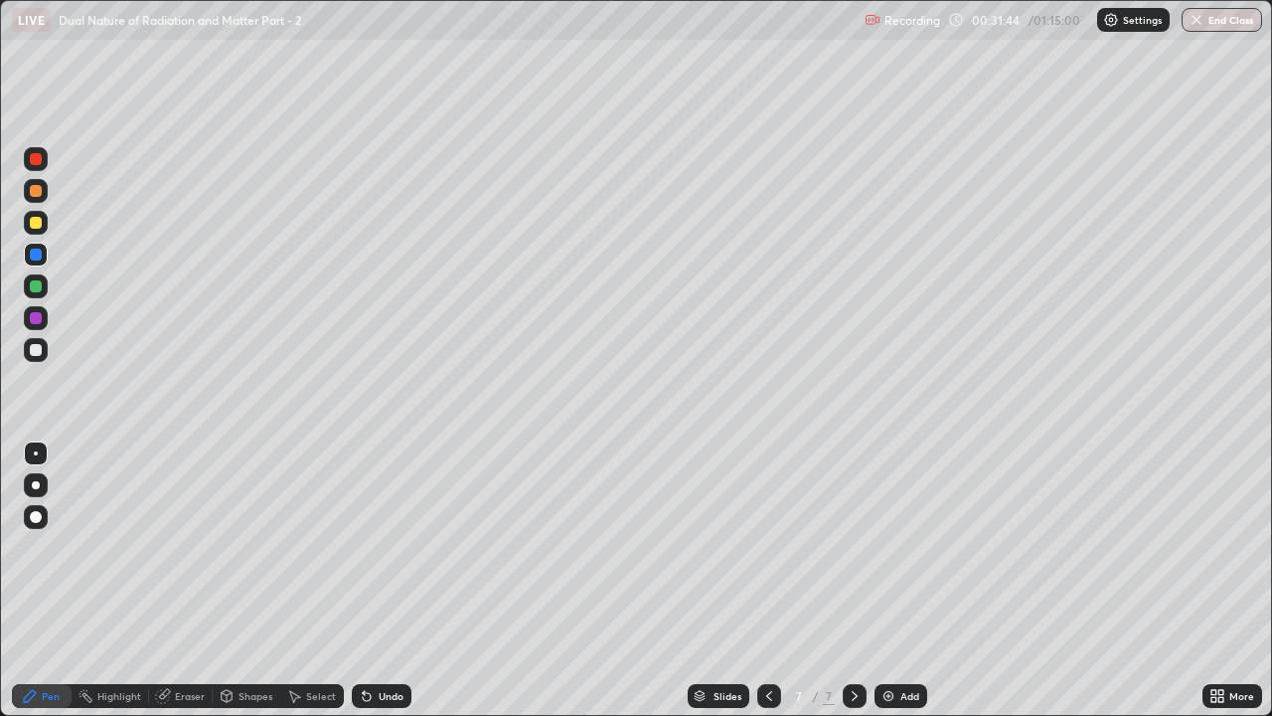
click at [40, 316] on div at bounding box center [36, 318] width 12 height 12
click at [36, 348] on div at bounding box center [36, 350] width 12 height 12
click at [37, 276] on div at bounding box center [36, 286] width 24 height 24
click at [895, 547] on div "Add" at bounding box center [901, 696] width 53 height 24
click at [36, 319] on div at bounding box center [36, 318] width 12 height 12
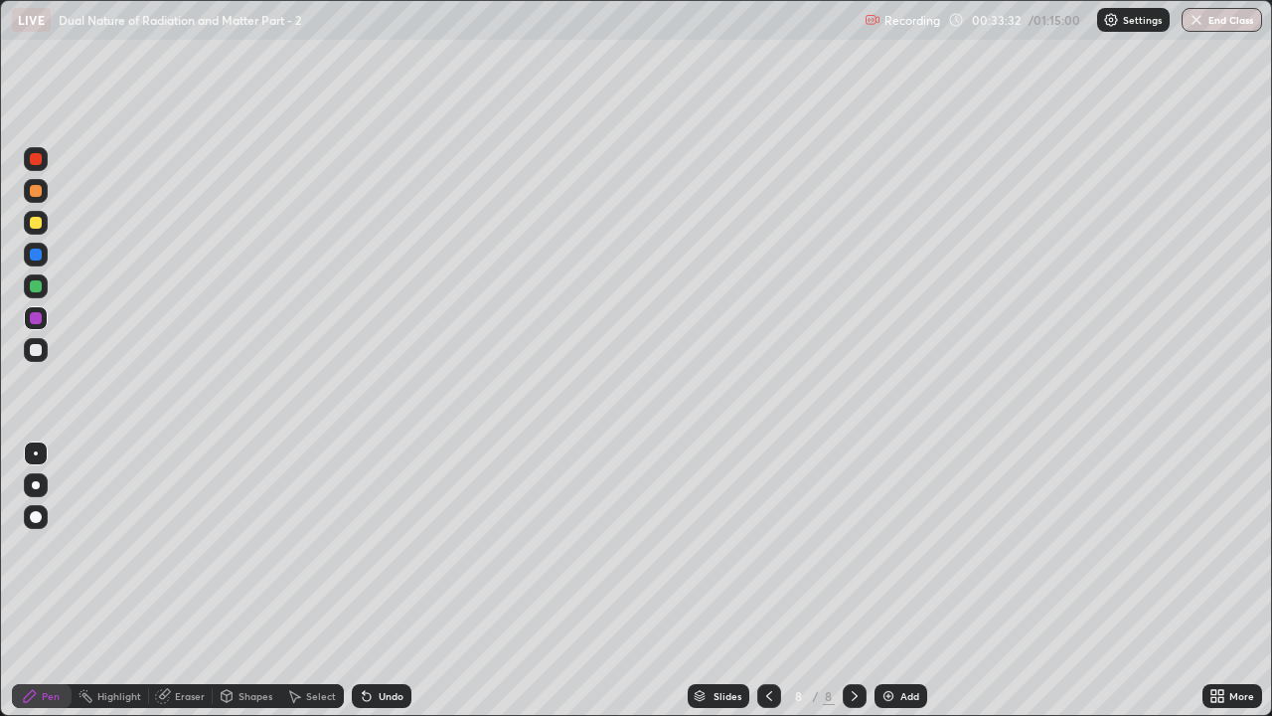
click at [37, 320] on div at bounding box center [36, 318] width 12 height 12
click at [36, 287] on div at bounding box center [36, 286] width 12 height 12
click at [768, 547] on div at bounding box center [769, 696] width 24 height 24
click at [854, 547] on icon at bounding box center [855, 696] width 16 height 16
click at [766, 547] on icon at bounding box center [769, 696] width 16 height 16
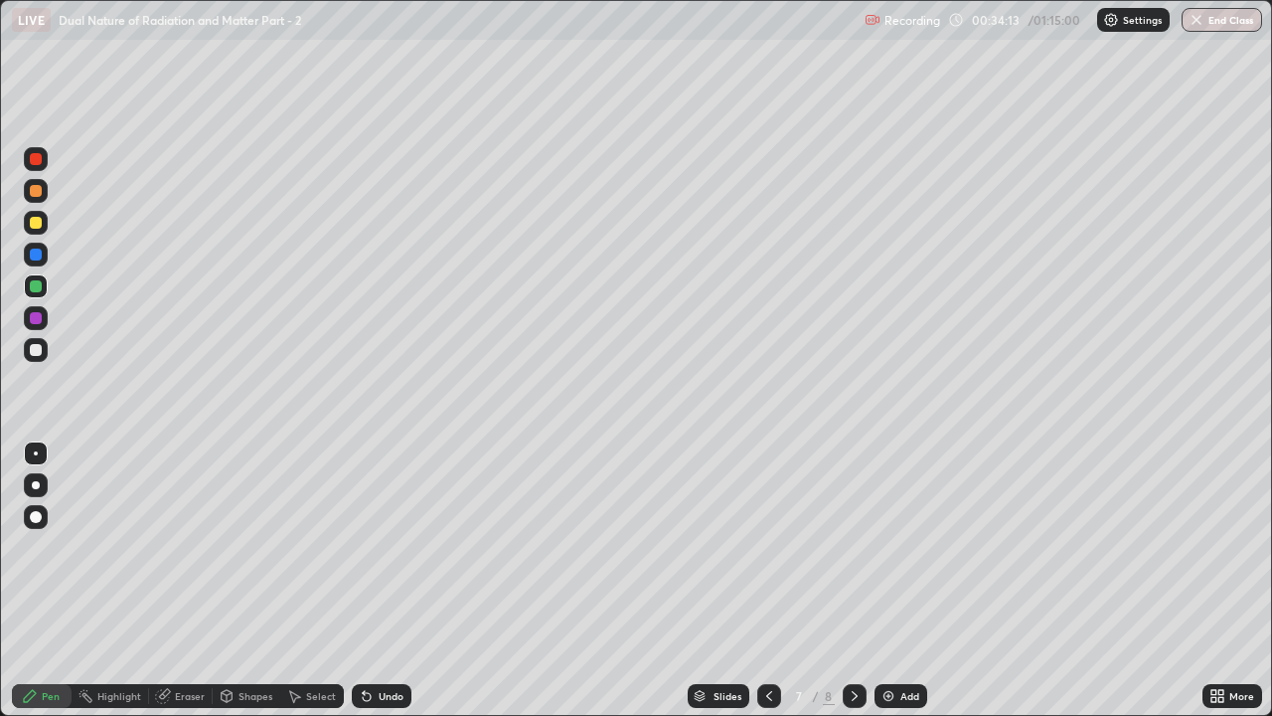
click at [854, 547] on div at bounding box center [855, 696] width 24 height 40
click at [35, 323] on div at bounding box center [36, 318] width 12 height 12
click at [37, 287] on div at bounding box center [36, 286] width 12 height 12
click at [35, 223] on div at bounding box center [36, 223] width 12 height 12
click at [366, 547] on icon at bounding box center [367, 697] width 8 height 8
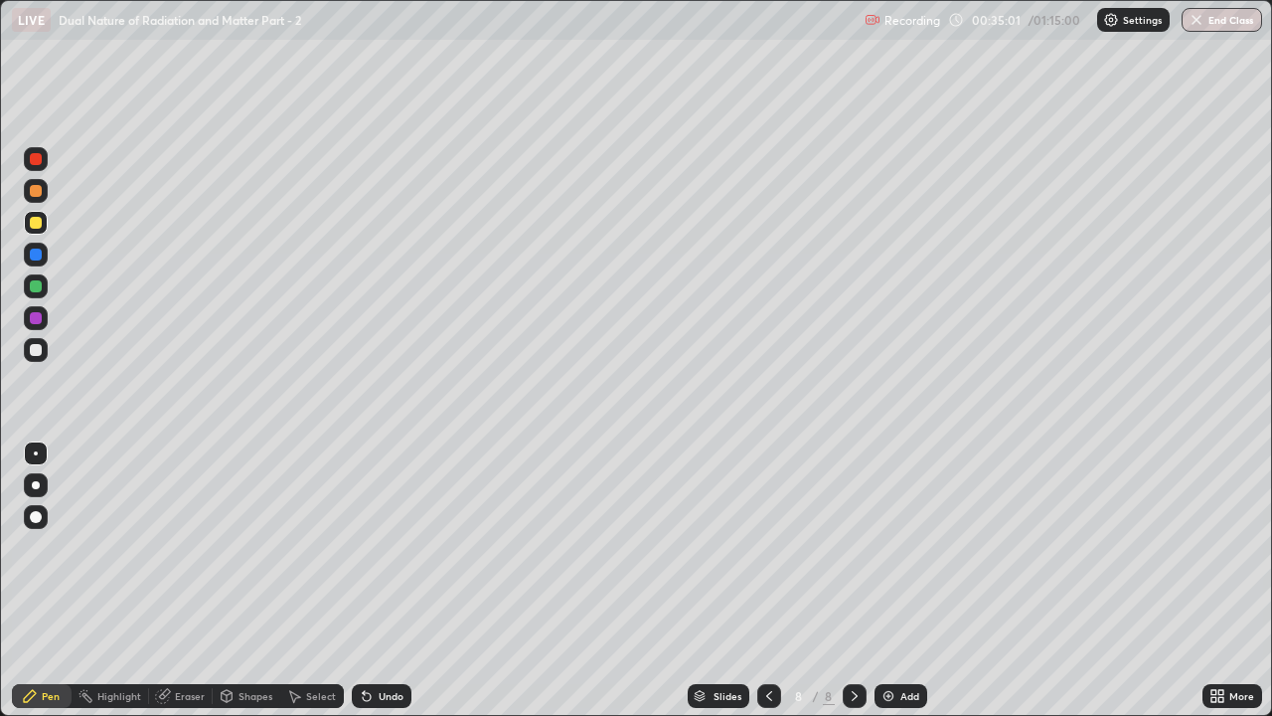
click at [764, 547] on icon at bounding box center [769, 696] width 16 height 16
click at [853, 547] on icon at bounding box center [855, 696] width 16 height 16
click at [34, 287] on div at bounding box center [36, 286] width 12 height 12
click at [191, 547] on div "Eraser" at bounding box center [190, 696] width 30 height 10
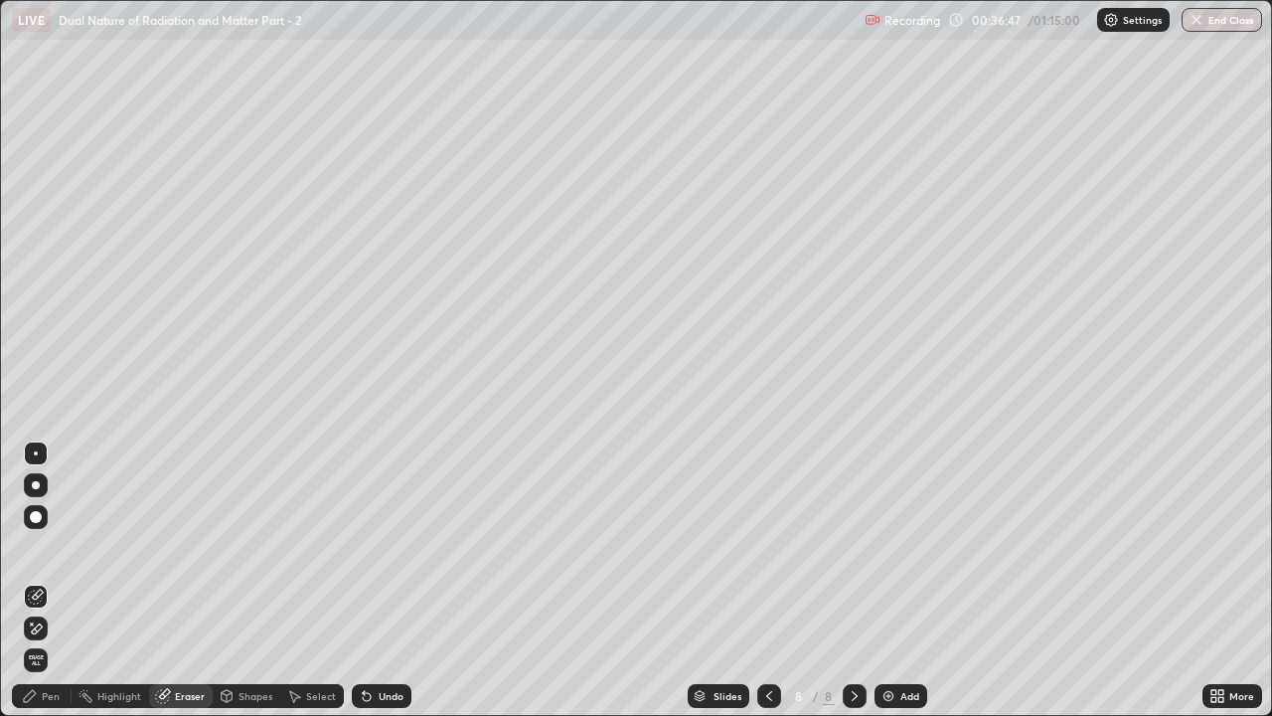
click at [895, 547] on div "Add" at bounding box center [901, 696] width 53 height 24
click at [45, 547] on div "Pen" at bounding box center [42, 696] width 60 height 24
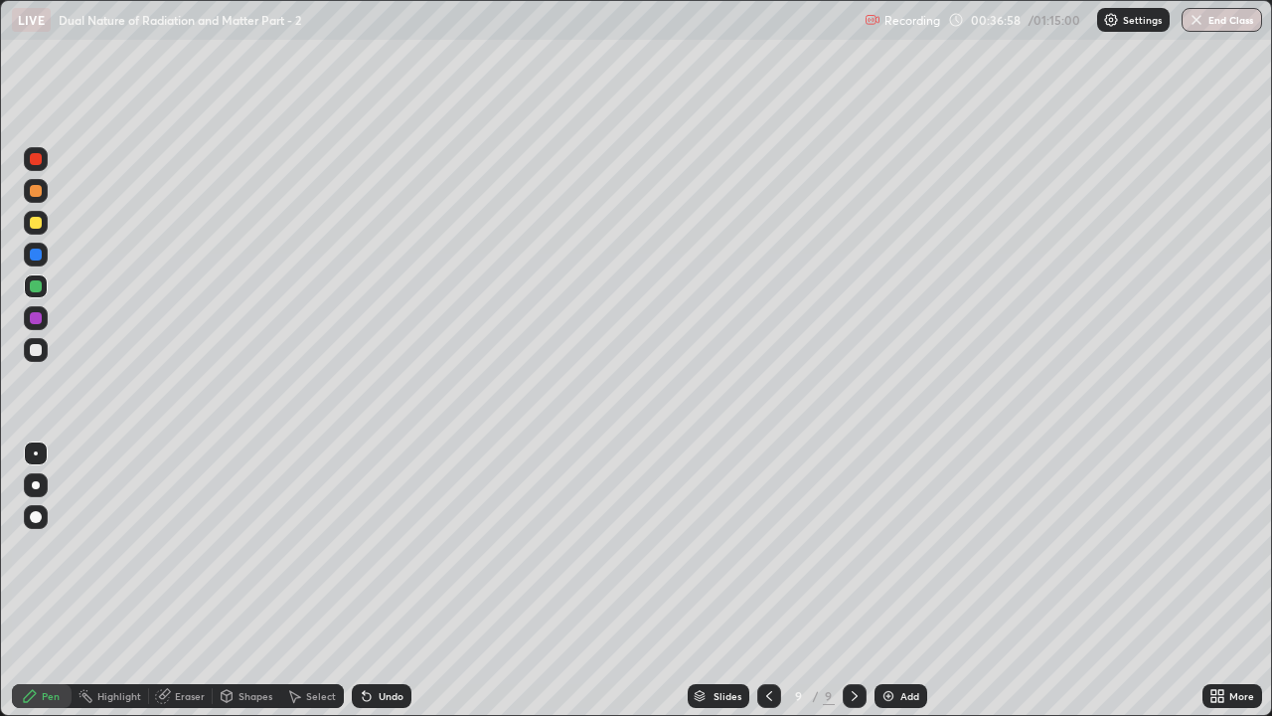
click at [57, 110] on div "Erase all" at bounding box center [36, 358] width 48 height 636
click at [57, 112] on div "Erase all" at bounding box center [36, 358] width 48 height 636
click at [761, 547] on icon at bounding box center [769, 696] width 16 height 16
click at [765, 547] on icon at bounding box center [769, 696] width 16 height 16
click at [853, 547] on icon at bounding box center [855, 696] width 16 height 16
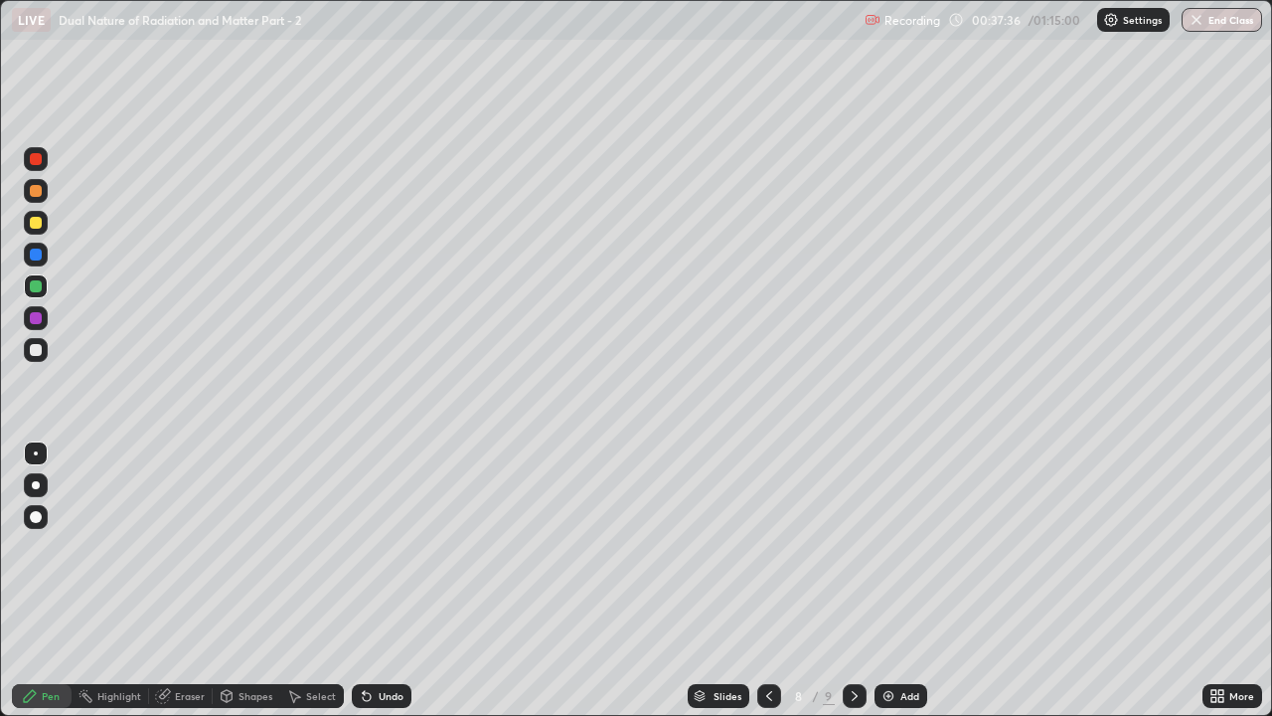
click at [853, 547] on icon at bounding box center [855, 696] width 16 height 16
click at [34, 314] on div at bounding box center [36, 318] width 12 height 12
click at [41, 350] on div at bounding box center [36, 350] width 12 height 12
click at [764, 547] on div at bounding box center [769, 696] width 24 height 24
click at [767, 547] on icon at bounding box center [769, 696] width 16 height 16
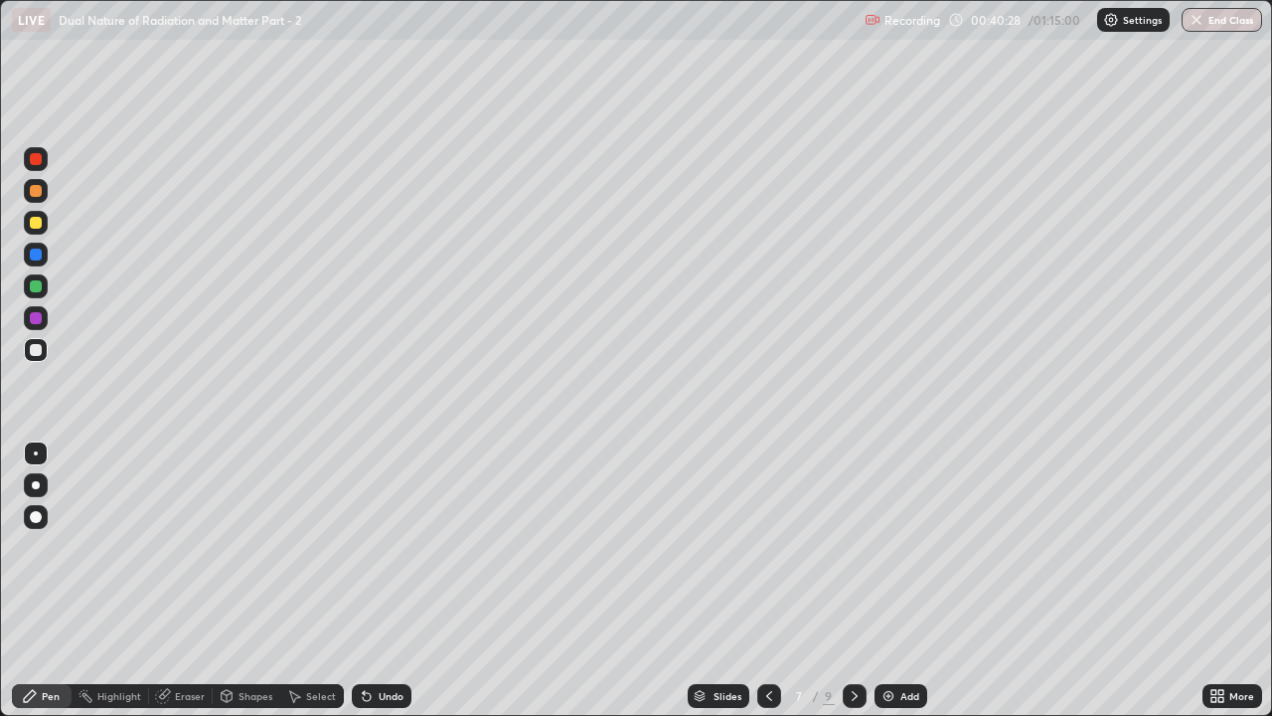
click at [855, 547] on icon at bounding box center [855, 696] width 16 height 16
click at [767, 547] on icon at bounding box center [769, 696] width 16 height 16
click at [769, 547] on icon at bounding box center [769, 696] width 16 height 16
click at [843, 547] on div at bounding box center [855, 696] width 24 height 24
click at [767, 547] on icon at bounding box center [769, 696] width 16 height 16
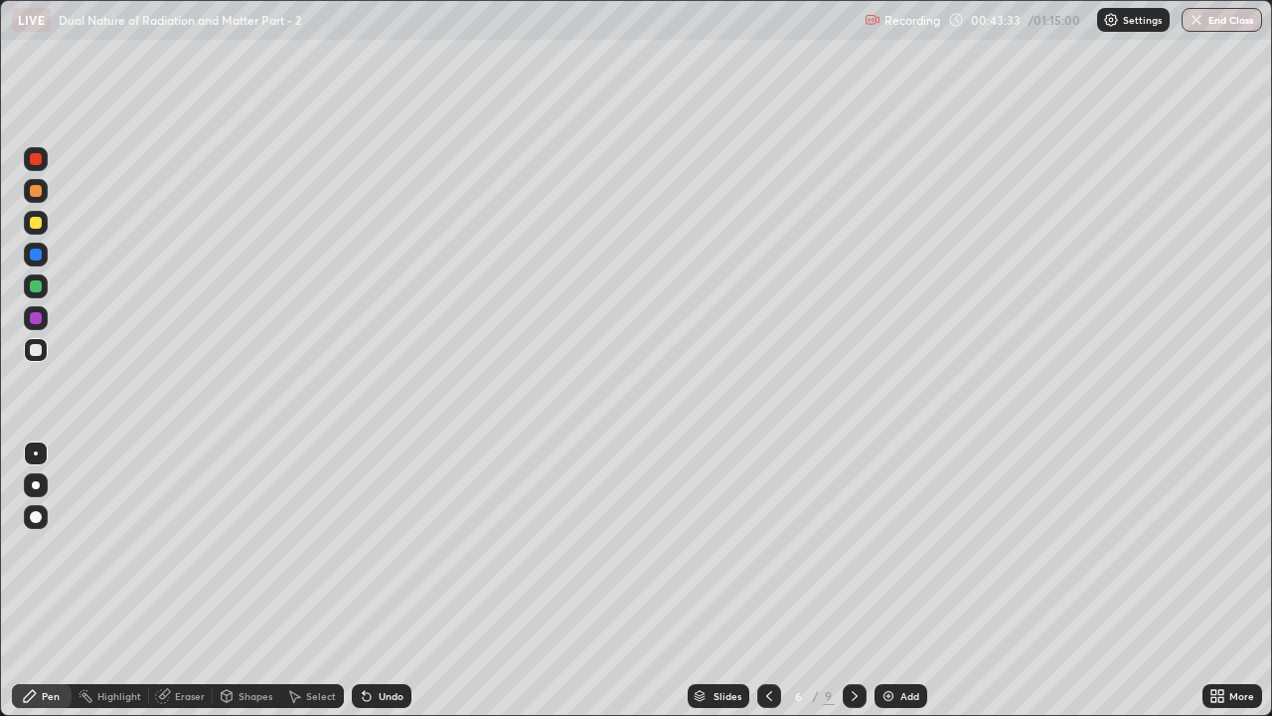
click at [853, 547] on icon at bounding box center [855, 696] width 16 height 16
click at [843, 547] on div at bounding box center [855, 696] width 24 height 24
click at [852, 547] on icon at bounding box center [855, 696] width 6 height 10
click at [767, 547] on icon at bounding box center [769, 696] width 16 height 16
click at [852, 547] on icon at bounding box center [855, 696] width 6 height 10
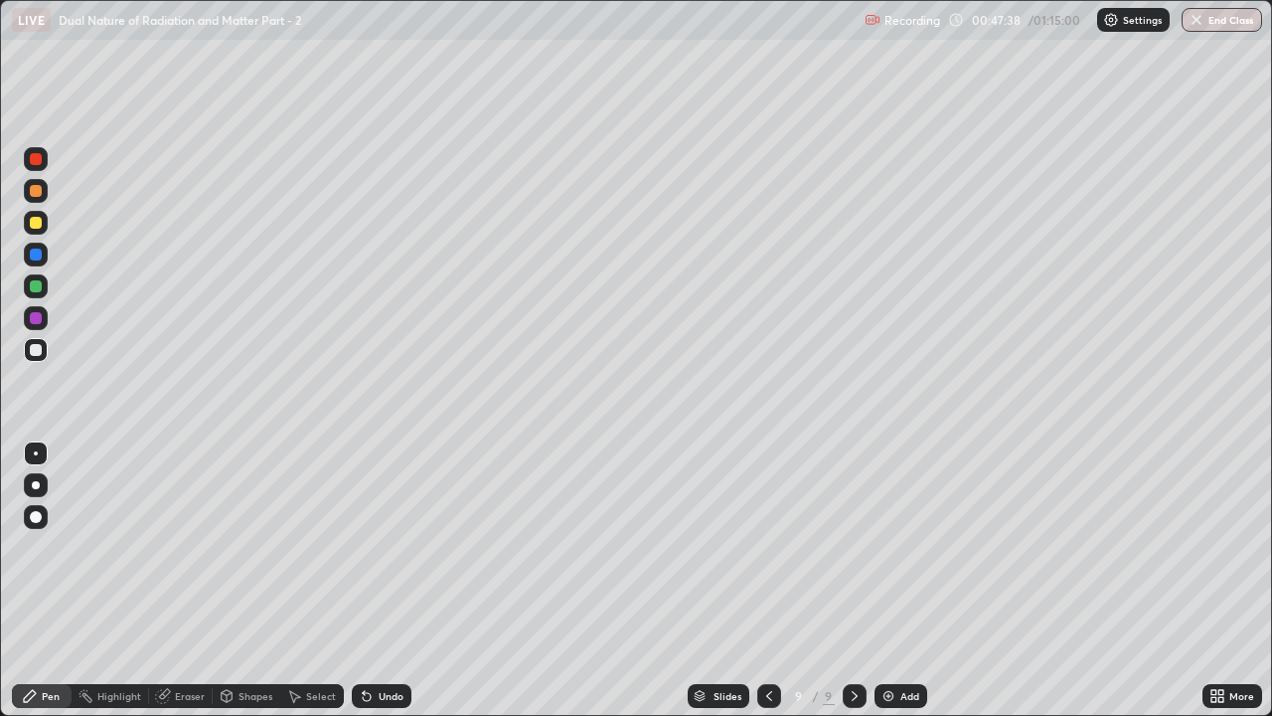
click at [34, 352] on div at bounding box center [36, 350] width 12 height 12
click at [374, 547] on div "Undo" at bounding box center [382, 696] width 60 height 24
click at [371, 547] on icon at bounding box center [367, 696] width 16 height 16
click at [368, 547] on icon at bounding box center [367, 697] width 8 height 8
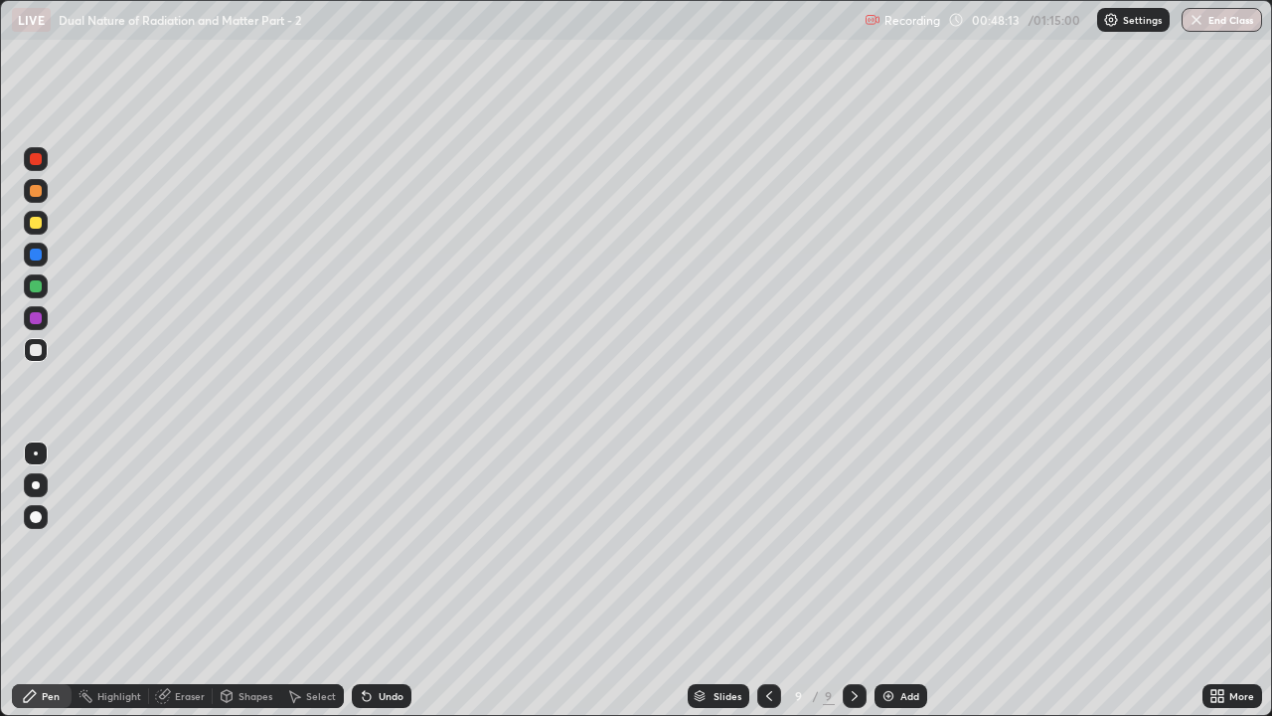
click at [368, 547] on icon at bounding box center [367, 697] width 8 height 8
click at [364, 547] on icon at bounding box center [367, 697] width 8 height 8
click at [365, 547] on icon at bounding box center [367, 697] width 8 height 8
click at [379, 547] on div "Undo" at bounding box center [391, 696] width 25 height 10
click at [374, 547] on div "Undo" at bounding box center [382, 696] width 60 height 24
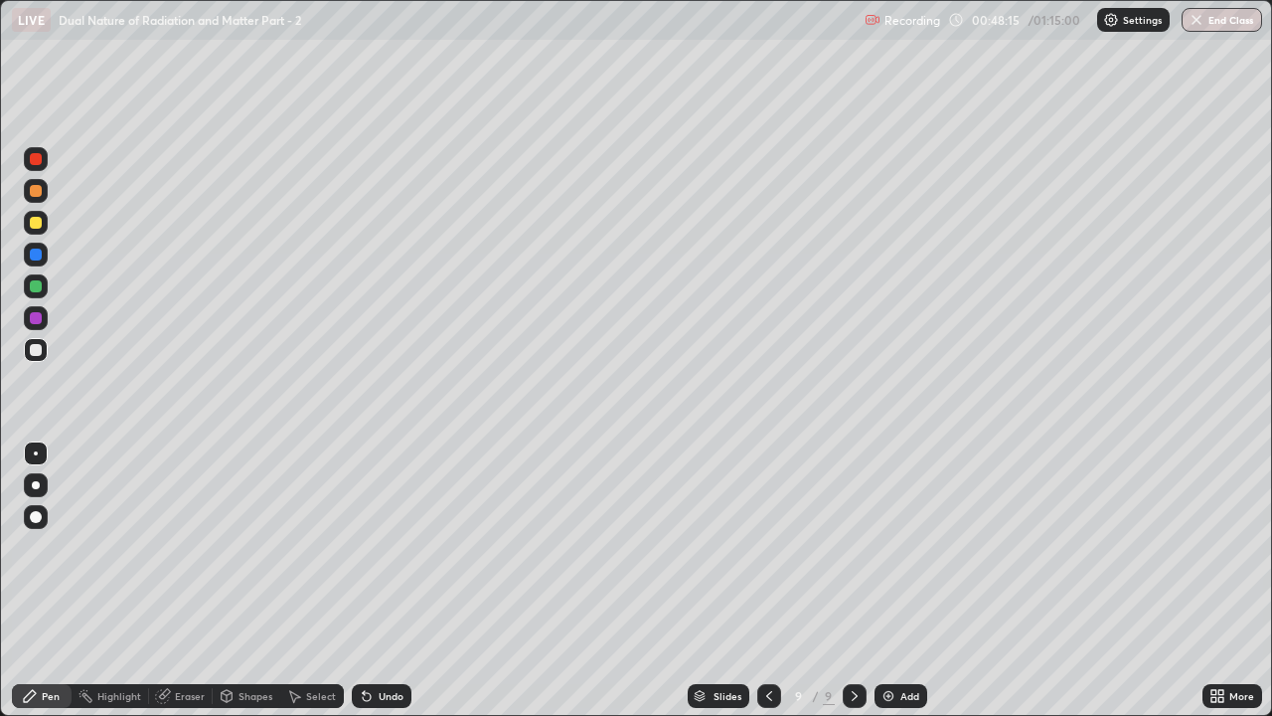
click at [379, 547] on div "Undo" at bounding box center [391, 696] width 25 height 10
click at [382, 547] on div "Undo" at bounding box center [391, 696] width 25 height 10
click at [37, 315] on div at bounding box center [36, 318] width 12 height 12
click at [898, 547] on div "Add" at bounding box center [901, 696] width 53 height 24
click at [363, 547] on icon at bounding box center [367, 697] width 8 height 8
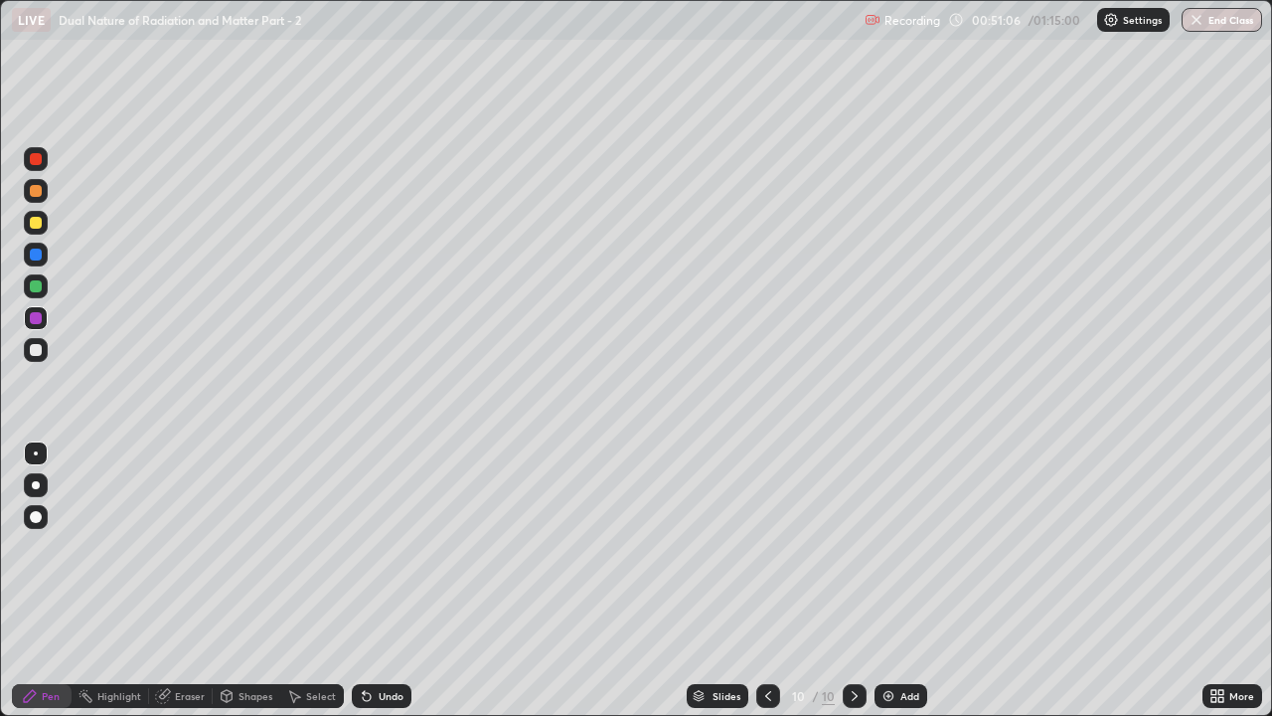
click at [363, 547] on icon at bounding box center [367, 697] width 8 height 8
click at [766, 547] on icon at bounding box center [768, 696] width 16 height 16
click at [853, 547] on icon at bounding box center [855, 696] width 16 height 16
click at [1214, 27] on button "End Class" at bounding box center [1222, 20] width 81 height 24
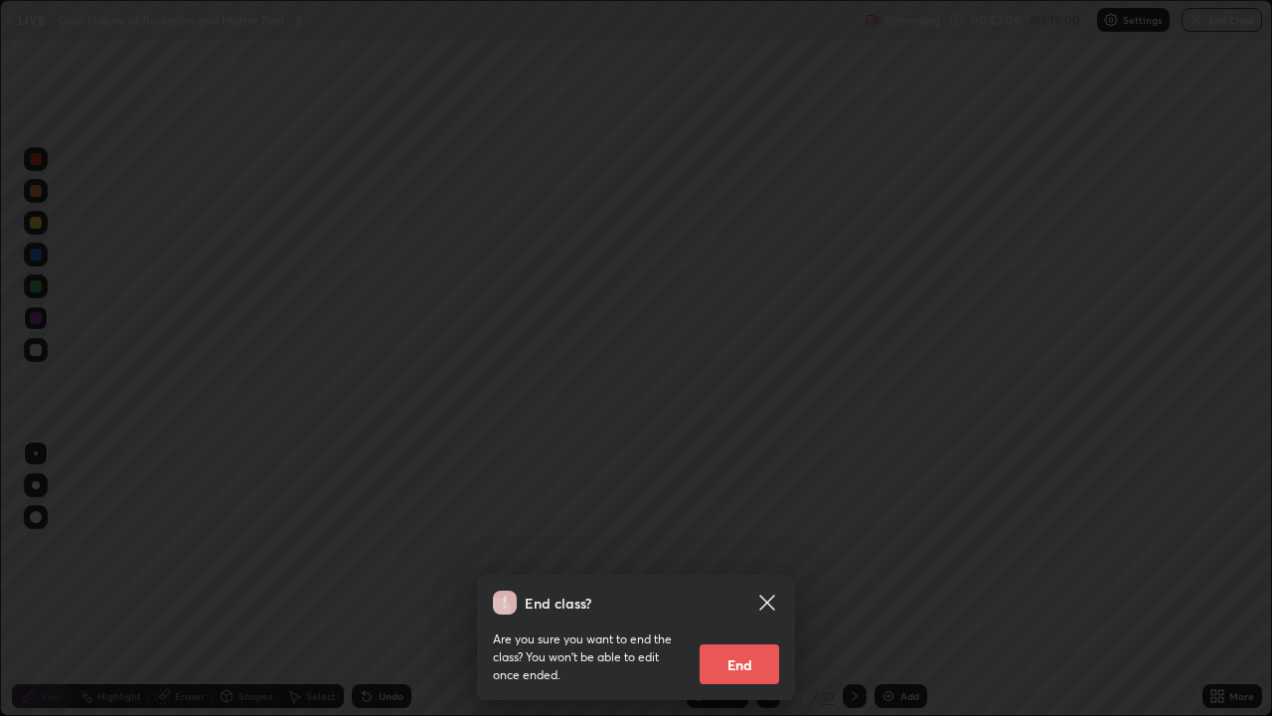
click at [754, 547] on button "End" at bounding box center [740, 664] width 80 height 40
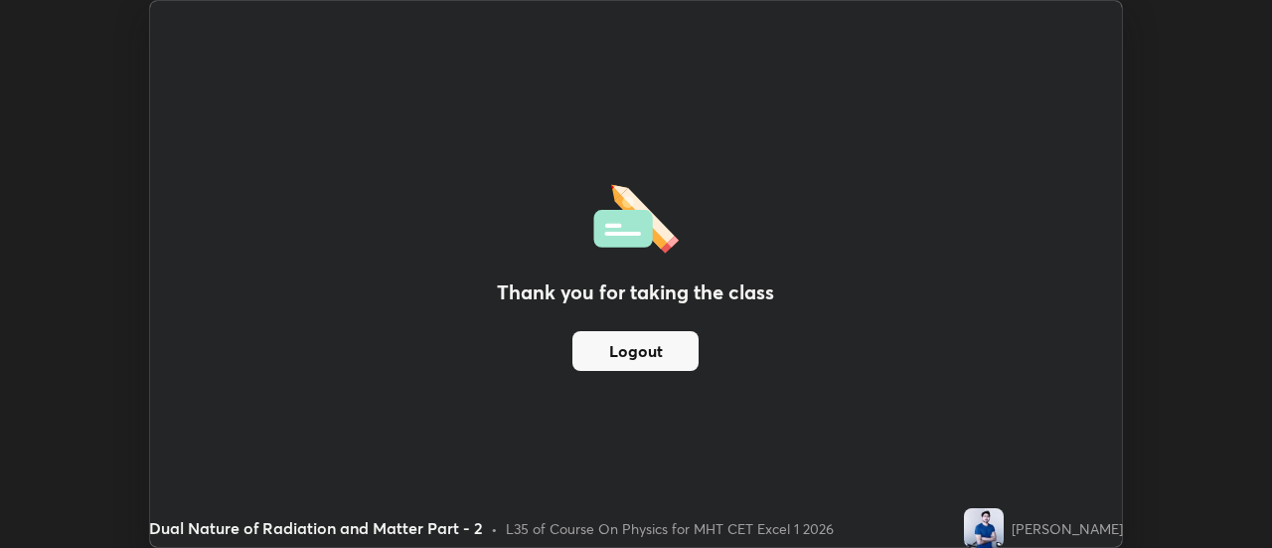
scroll to position [98838, 98114]
